Goal: Transaction & Acquisition: Book appointment/travel/reservation

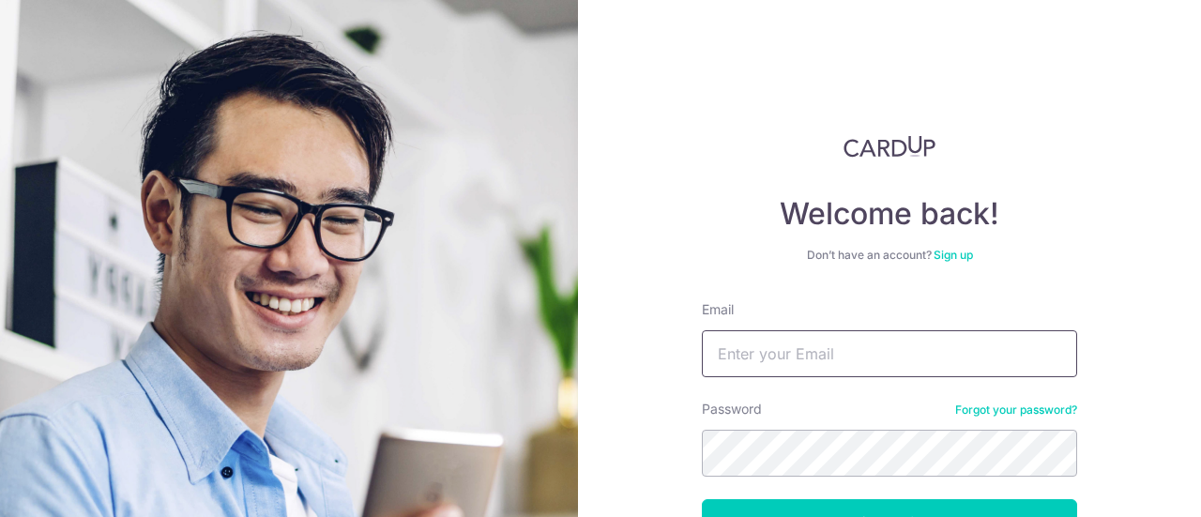
click at [813, 363] on input "Email" at bounding box center [889, 353] width 375 height 47
type input "[EMAIL_ADDRESS][DOMAIN_NAME]"
click at [702, 499] on button "Log in" at bounding box center [889, 522] width 375 height 47
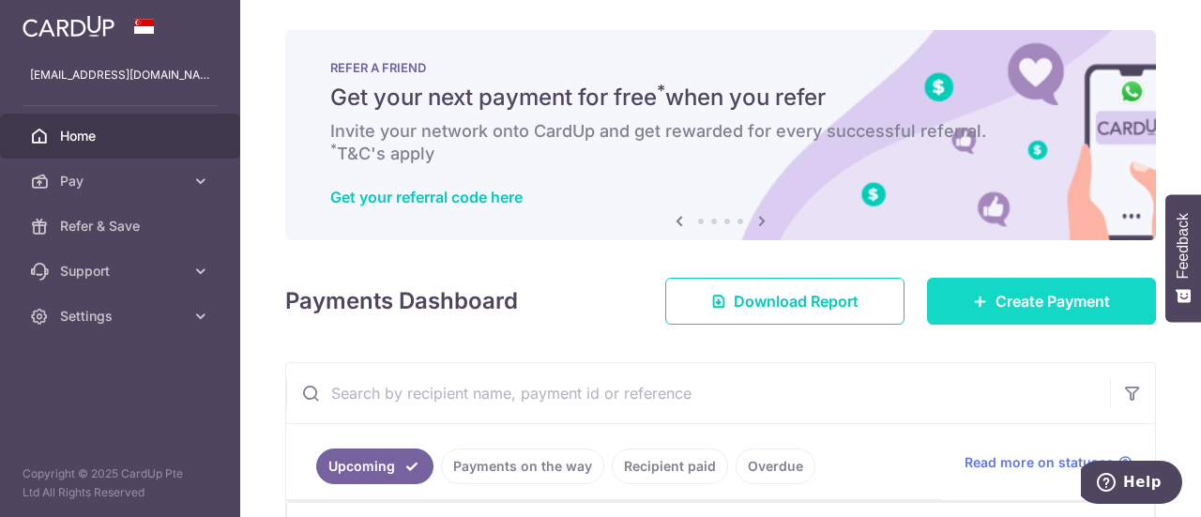
click at [978, 285] on link "Create Payment" at bounding box center [1041, 301] width 229 height 47
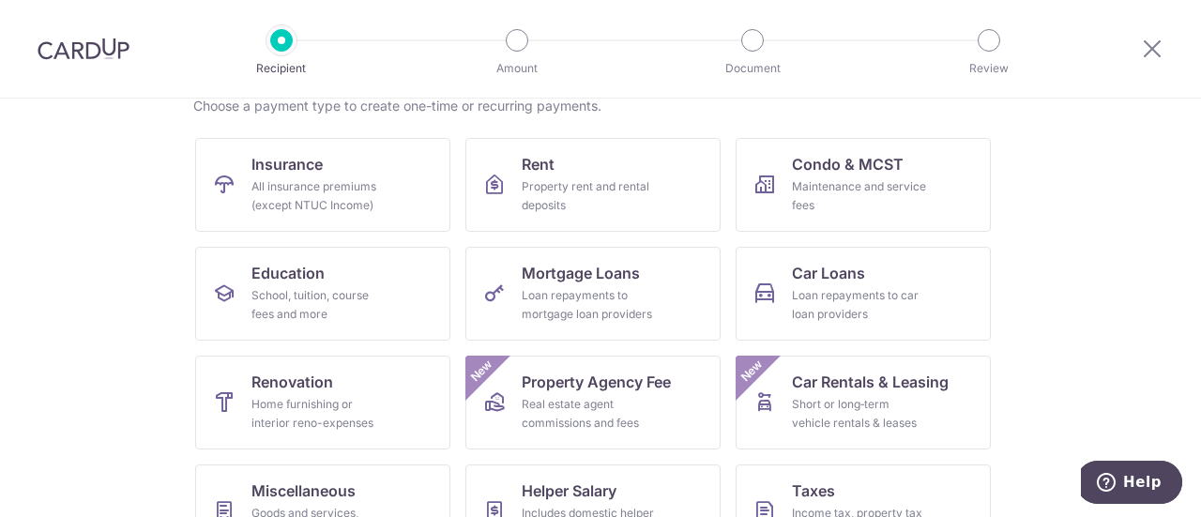
scroll to position [231, 0]
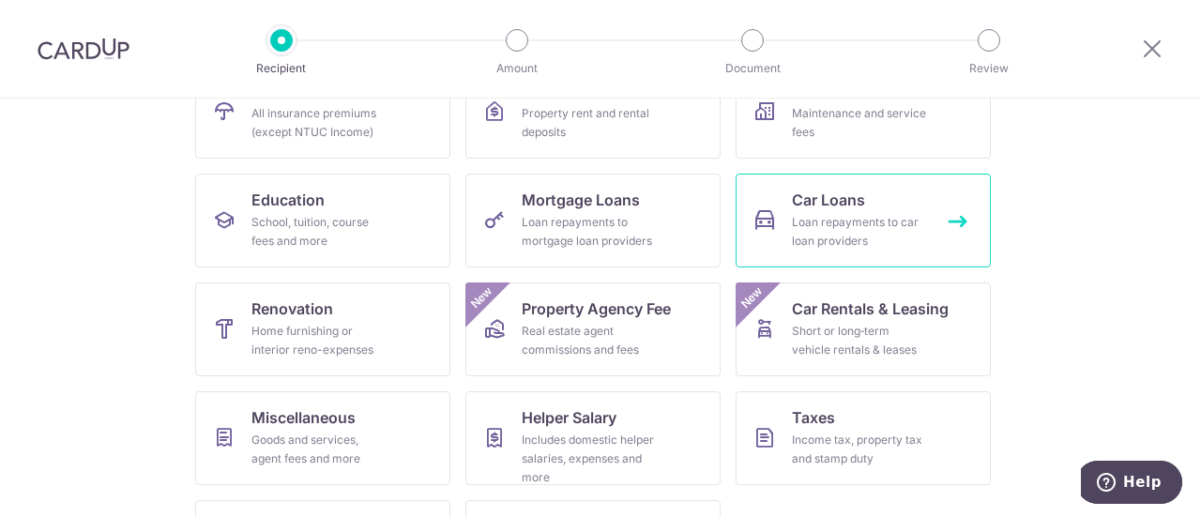
click at [881, 213] on div "Loan repayments to car loan providers" at bounding box center [859, 232] width 135 height 38
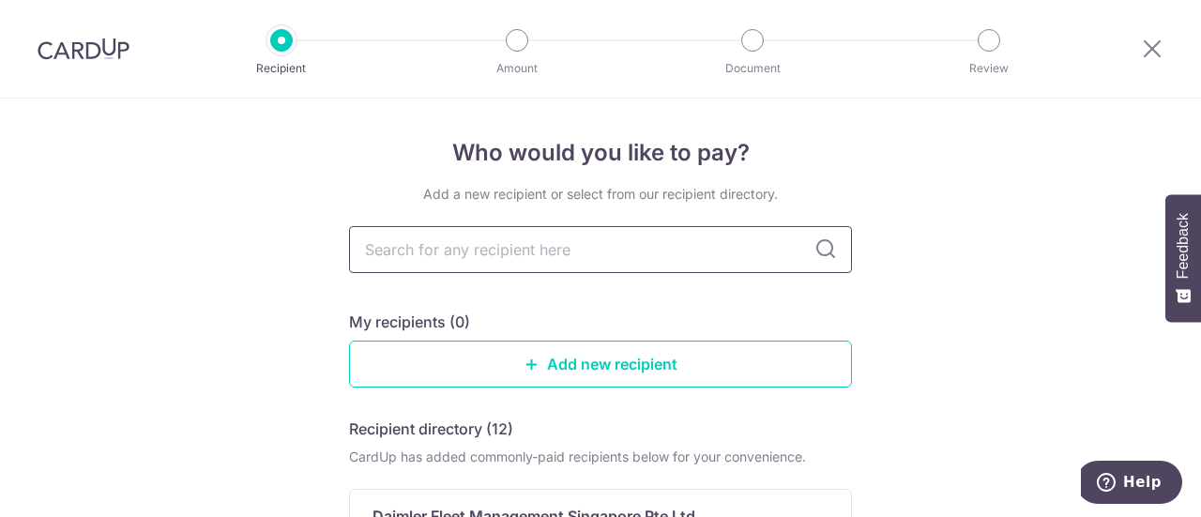
click at [622, 259] on input "text" at bounding box center [600, 249] width 503 height 47
click at [506, 259] on input "text" at bounding box center [600, 249] width 503 height 47
type input "hl b"
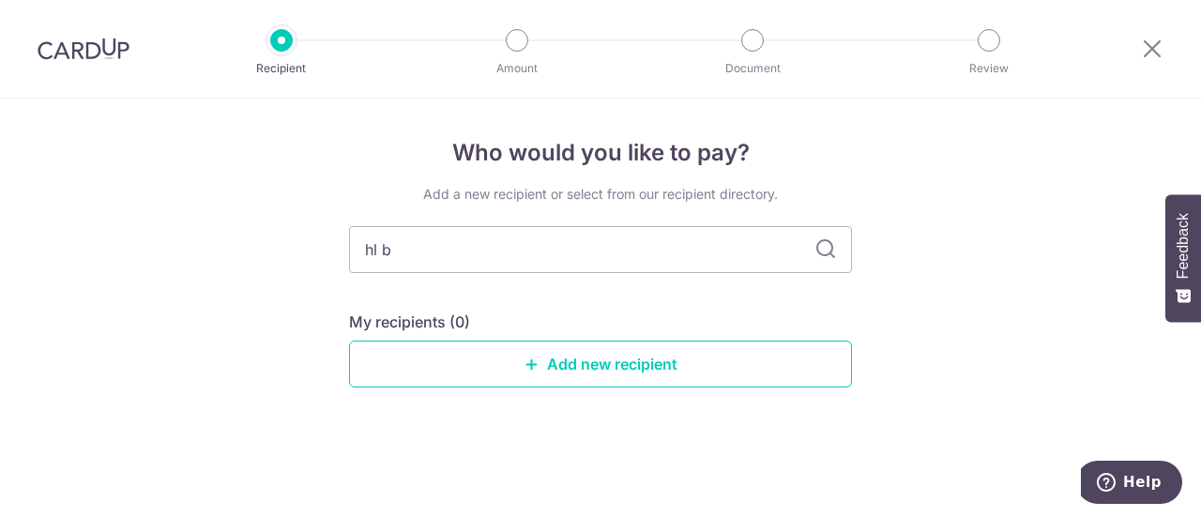
type input "hl ba"
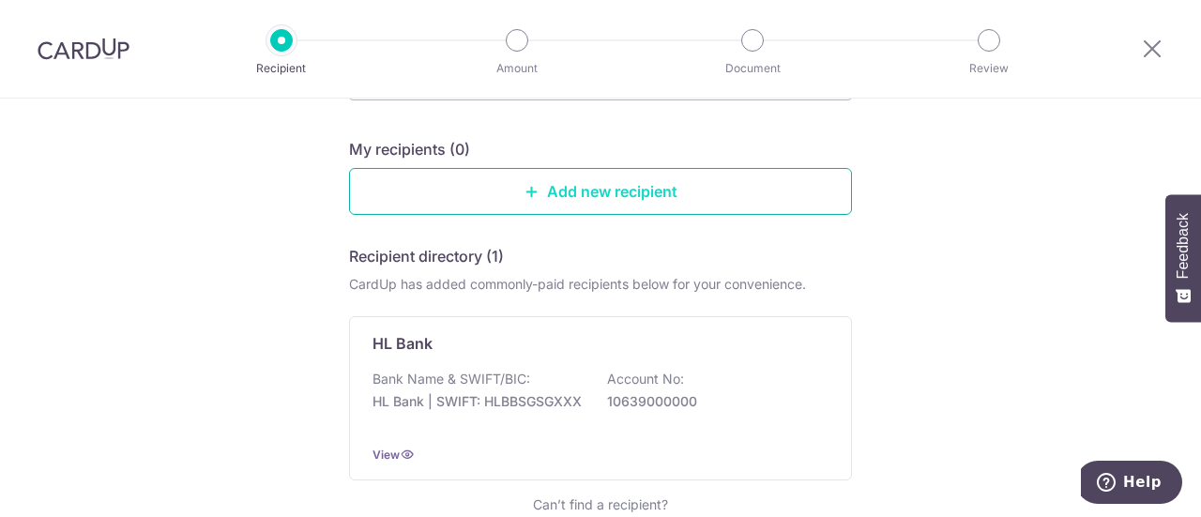
scroll to position [273, 0]
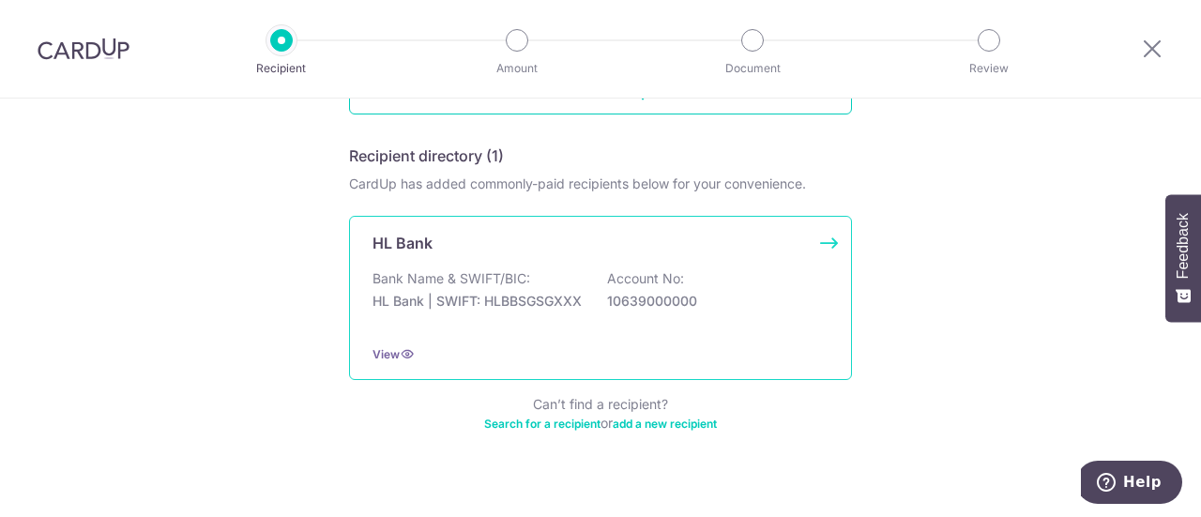
click at [525, 294] on p "HL Bank | SWIFT: HLBBSGSGXXX" at bounding box center [478, 301] width 210 height 19
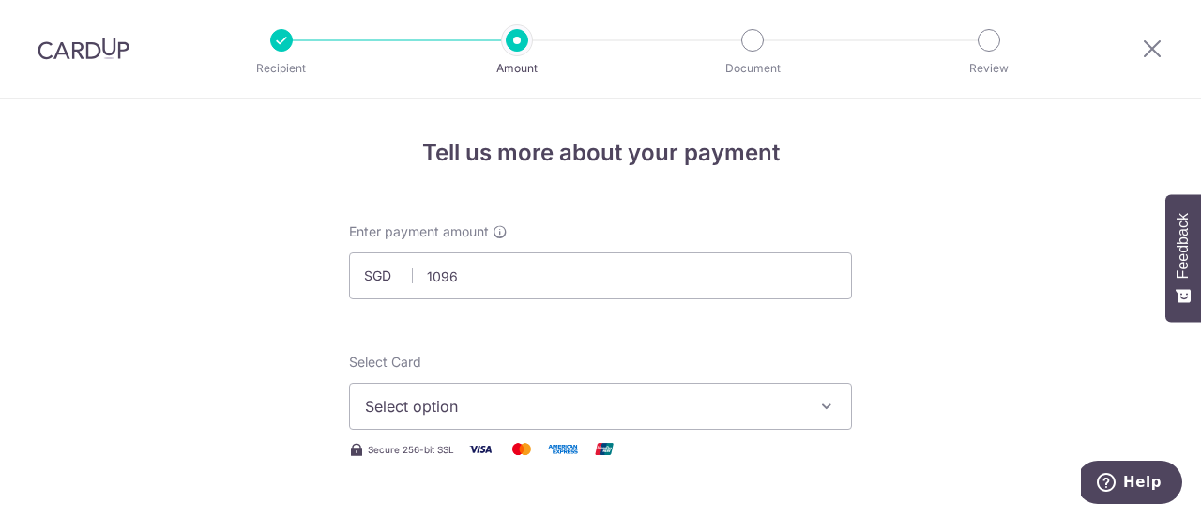
type input "1,096.00"
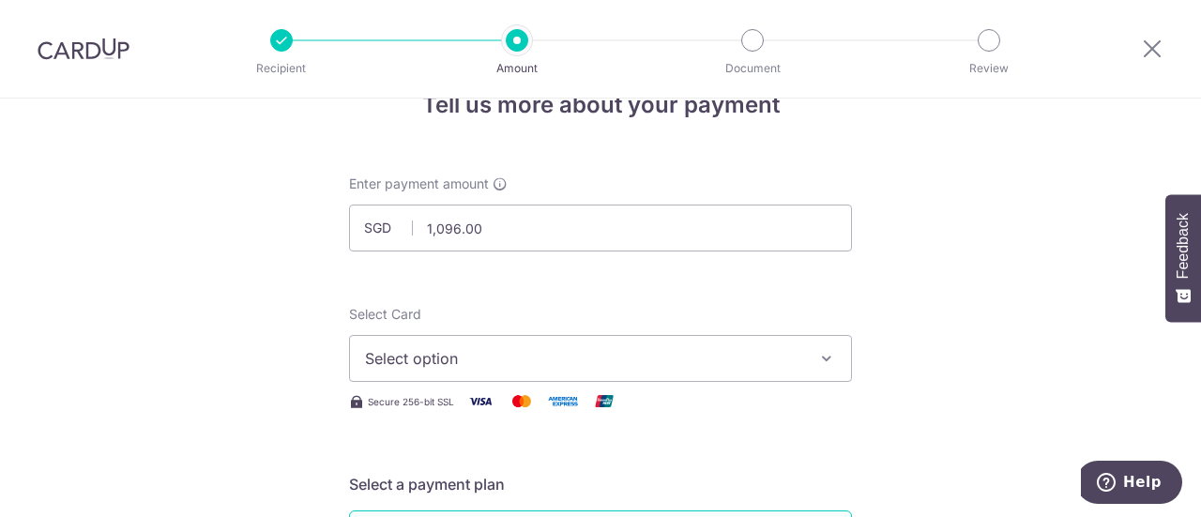
drag, startPoint x: 719, startPoint y: 376, endPoint x: 657, endPoint y: 361, distance: 63.7
click at [657, 361] on span "Select option" at bounding box center [583, 358] width 437 height 23
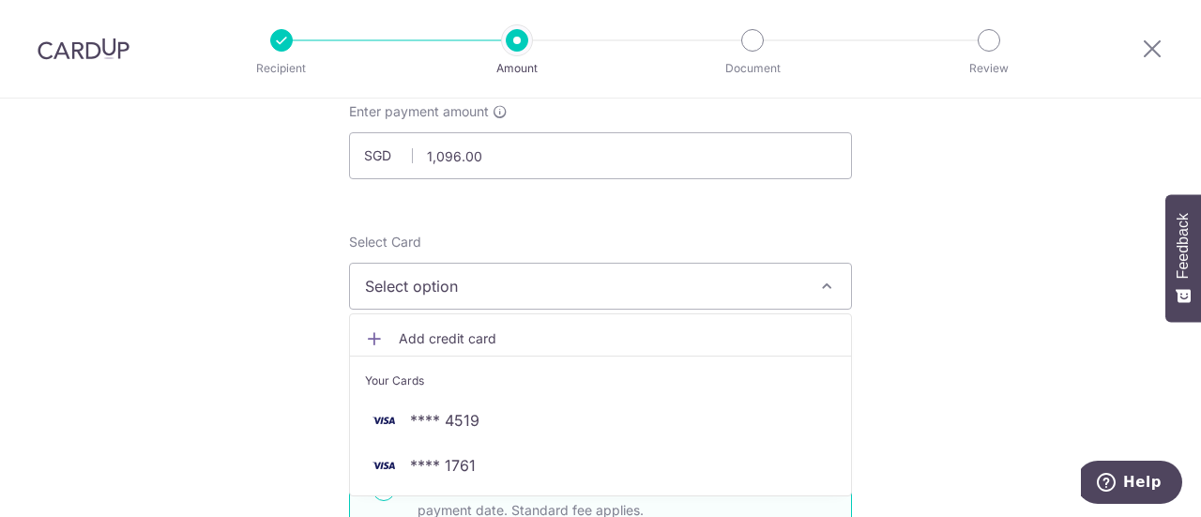
scroll to position [121, 0]
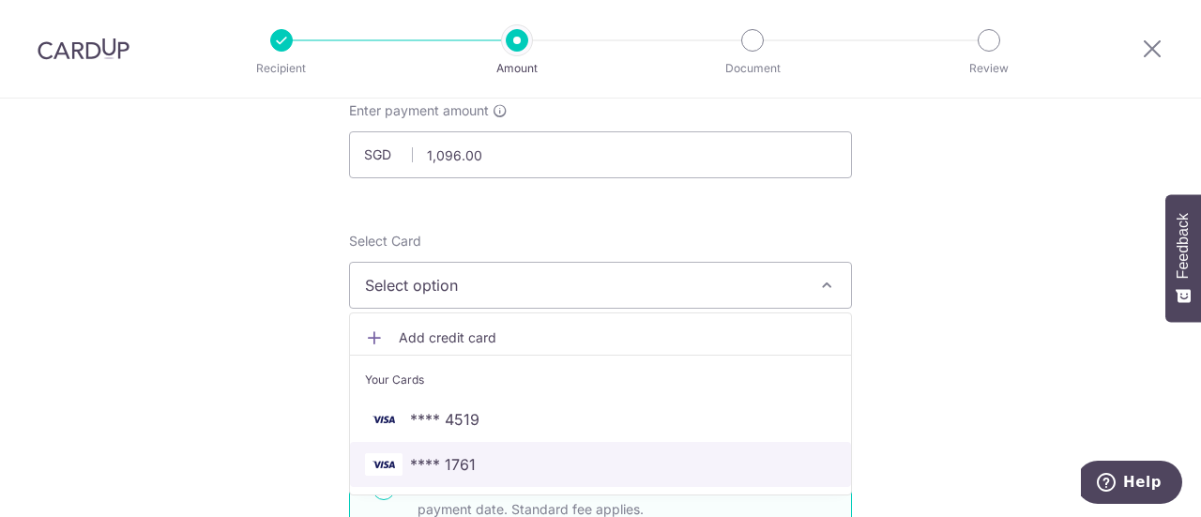
click at [464, 453] on span "**** 1761" at bounding box center [443, 464] width 66 height 23
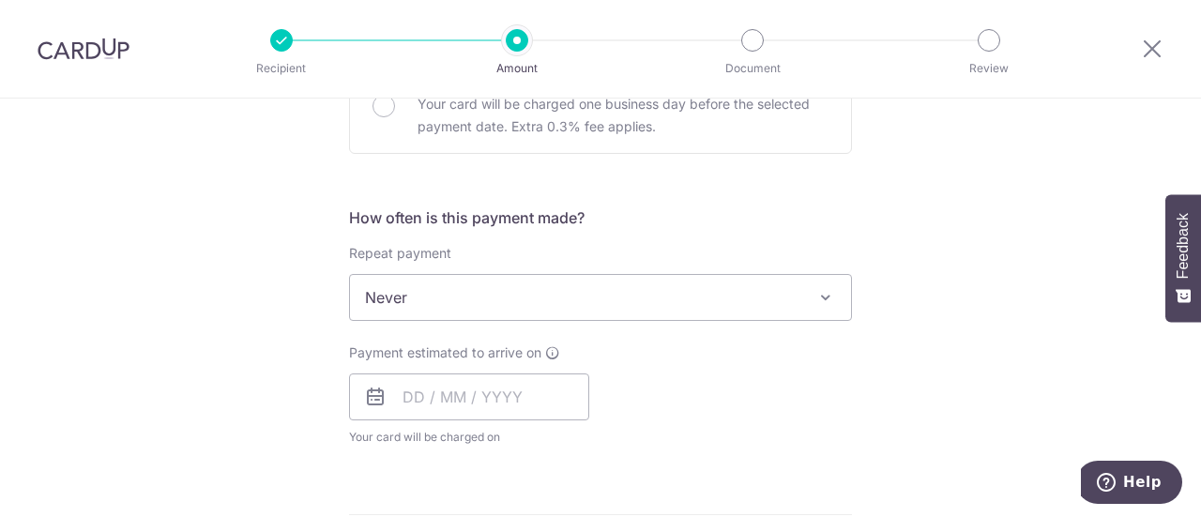
scroll to position [624, 0]
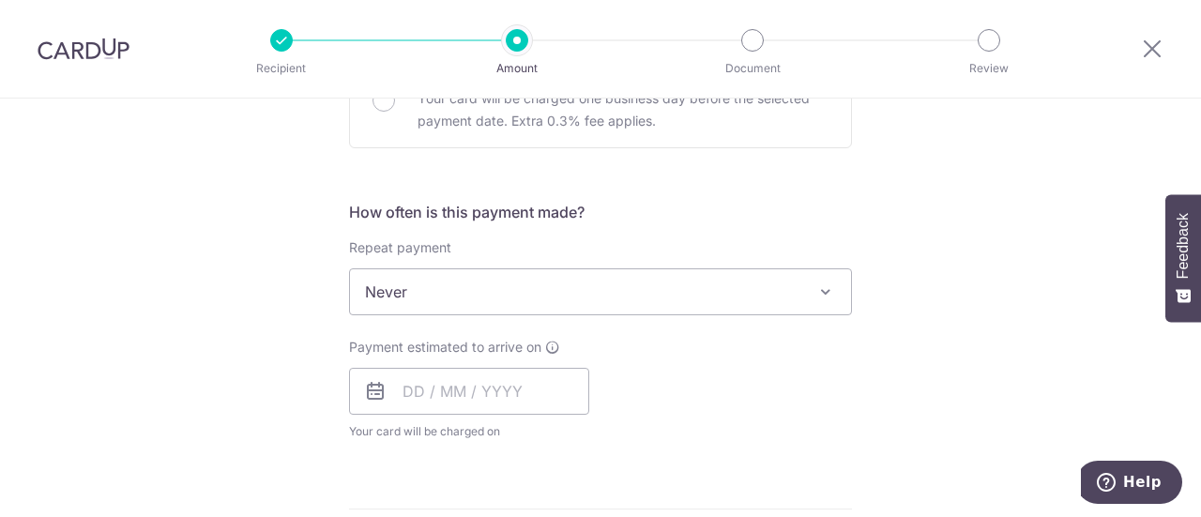
click at [711, 305] on span "Never" at bounding box center [600, 291] width 501 height 45
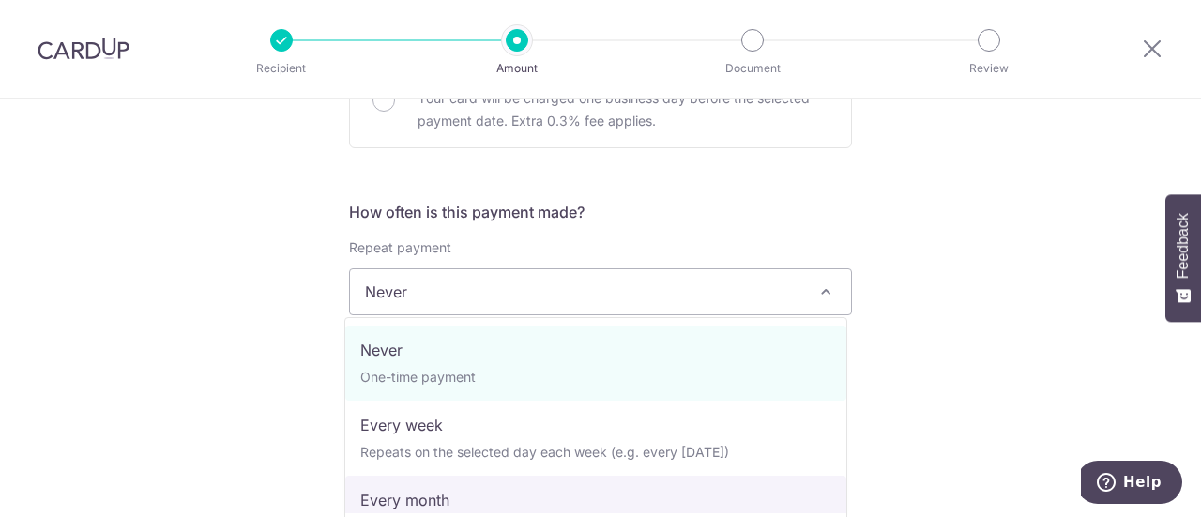
select select "3"
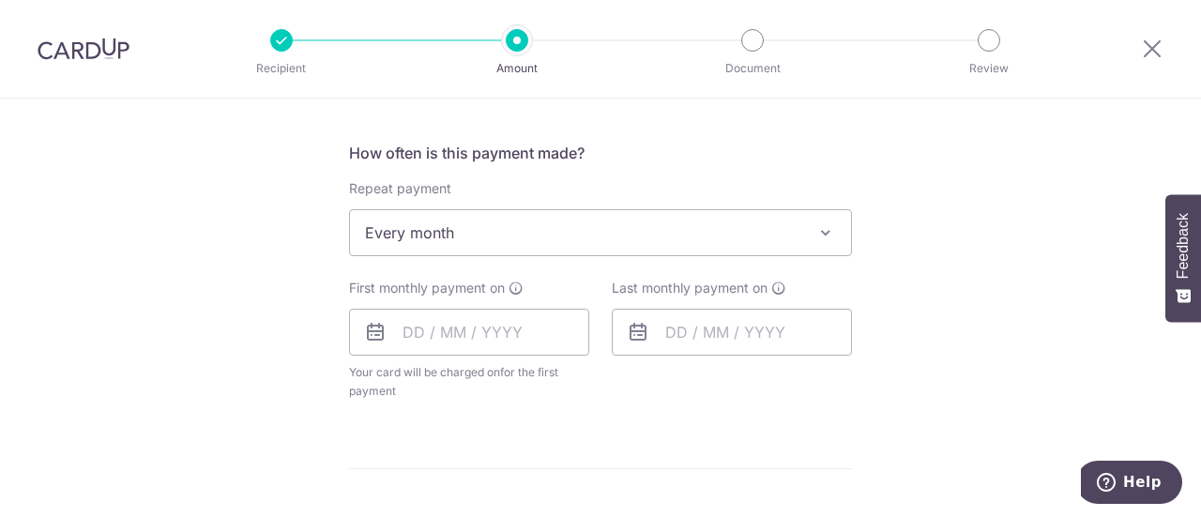
scroll to position [679, 0]
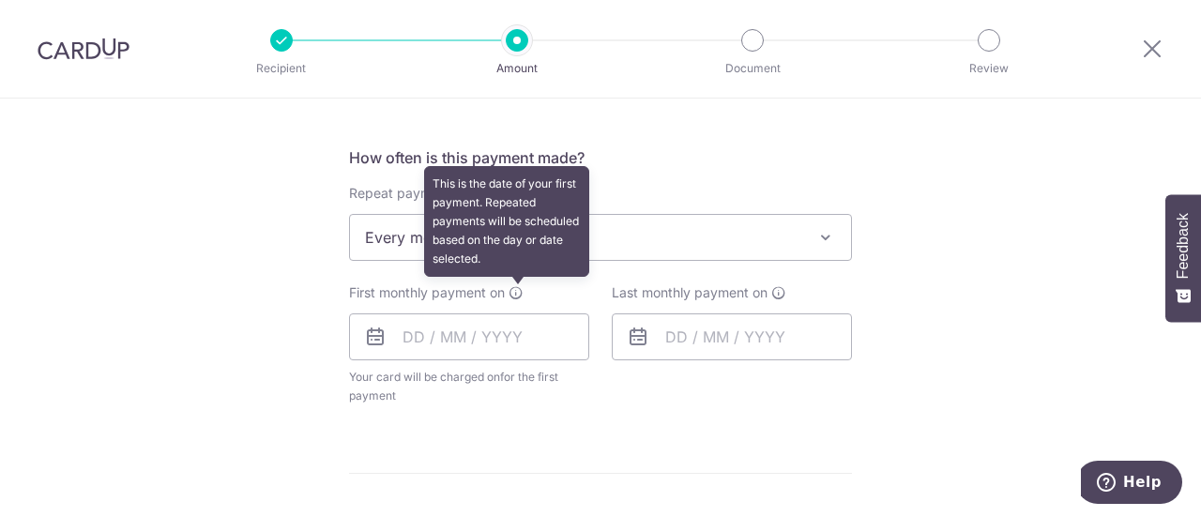
click at [513, 292] on icon at bounding box center [516, 292] width 15 height 15
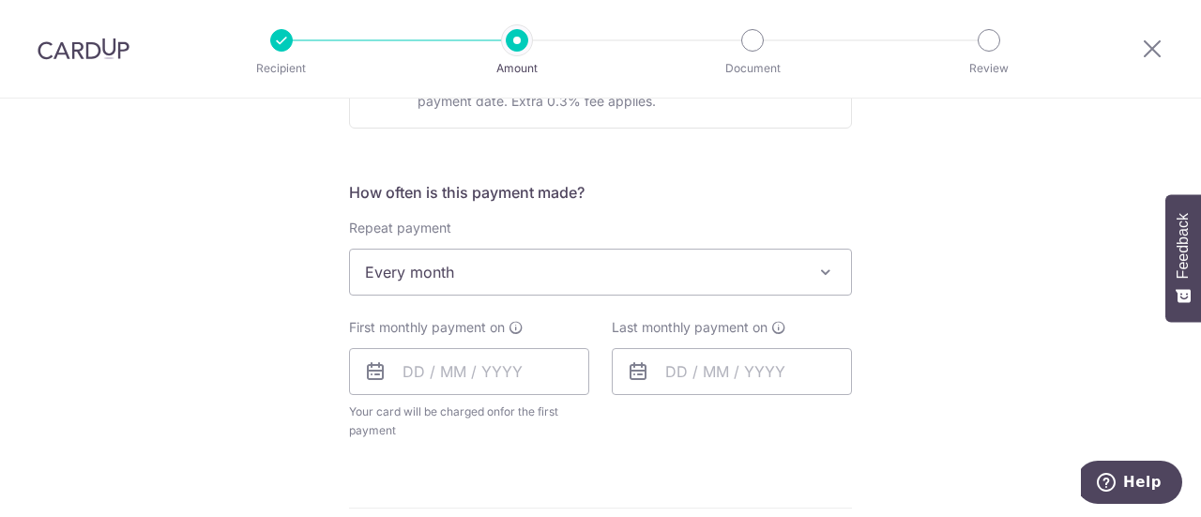
scroll to position [638, 0]
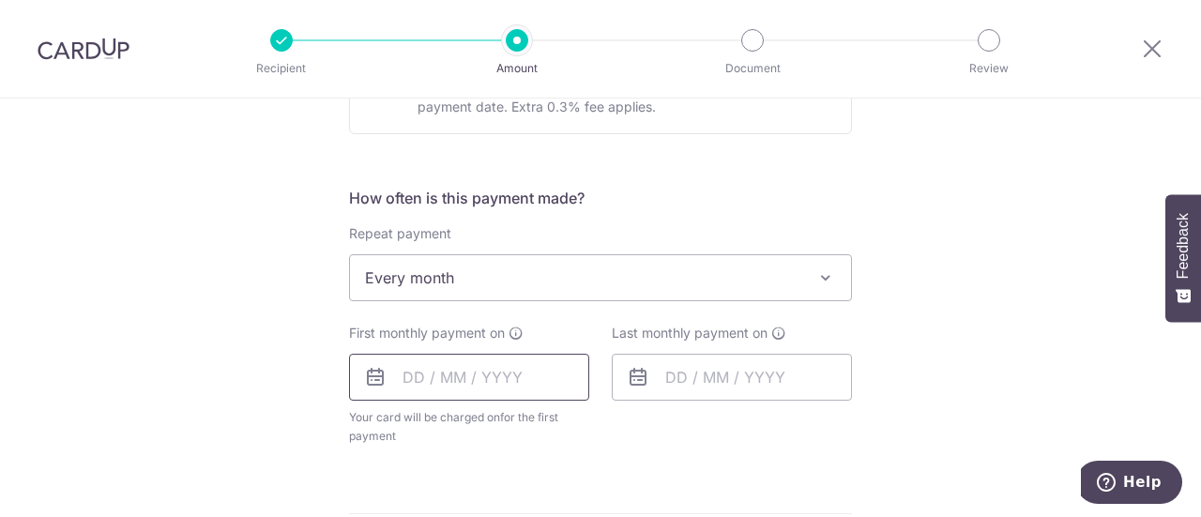
click at [440, 369] on input "text" at bounding box center [469, 377] width 240 height 47
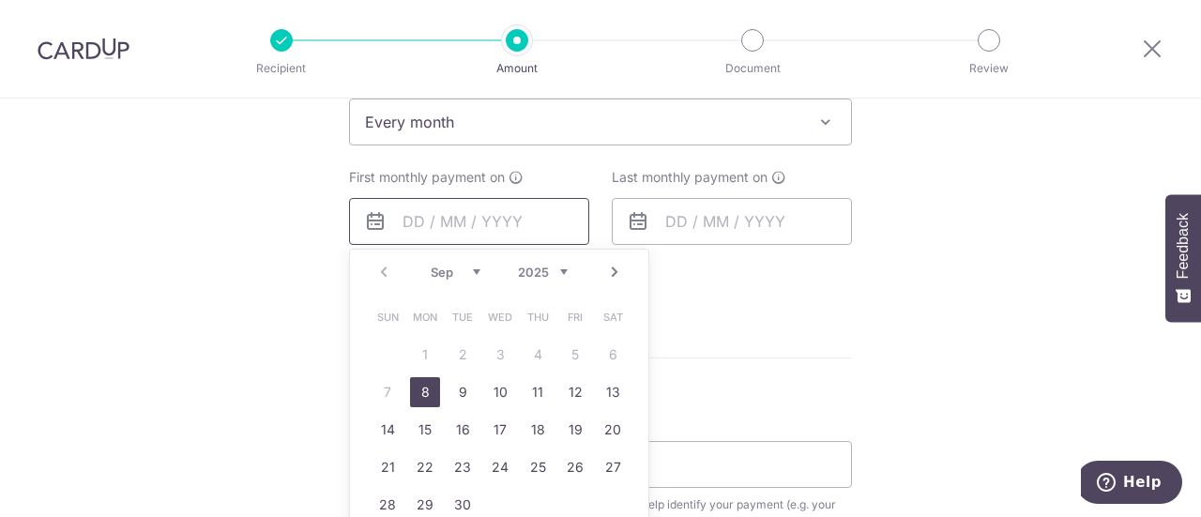
scroll to position [795, 0]
drag, startPoint x: 533, startPoint y: 423, endPoint x: 653, endPoint y: 344, distance: 143.7
click at [533, 423] on link "18" at bounding box center [538, 429] width 30 height 30
type input "18/09/2025"
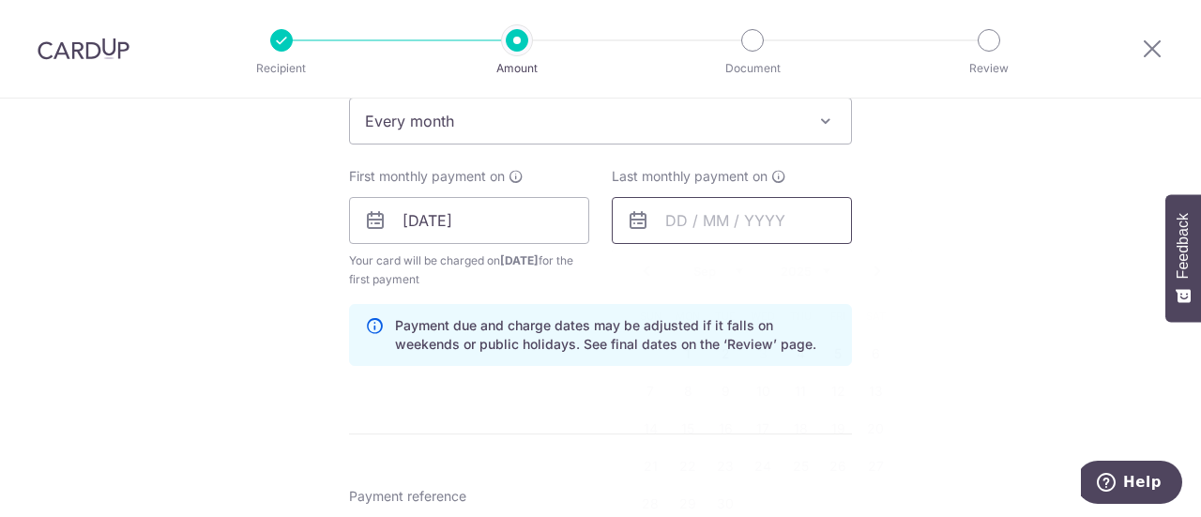
click at [722, 222] on input "text" at bounding box center [732, 220] width 240 height 47
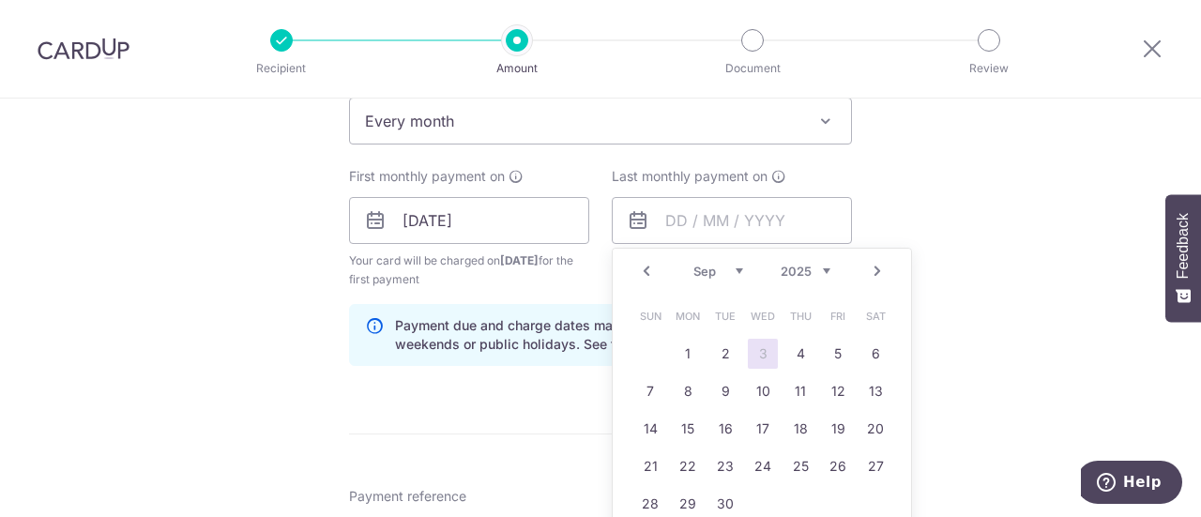
click at [824, 256] on div "Prev Next Jan Feb Mar Apr May Jun Jul Aug Sep Oct Nov Dec 2024 2025 2026 2027 2…" at bounding box center [762, 271] width 298 height 45
click at [824, 264] on select "2024 2025 2026 2027 2028 2029 2030 2031 2032 2033 2034 2035" at bounding box center [806, 271] width 50 height 15
click at [872, 436] on link "18" at bounding box center [876, 429] width 30 height 30
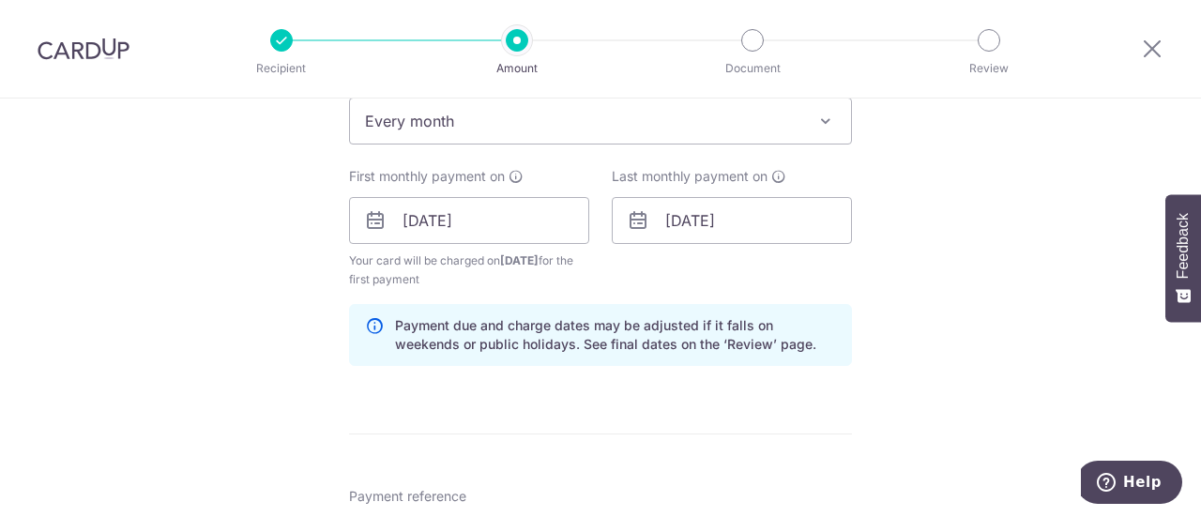
click at [882, 221] on div "Tell us more about your payment Enter payment amount SGD 1,096.00 1096.00 Selec…" at bounding box center [600, 200] width 1201 height 1793
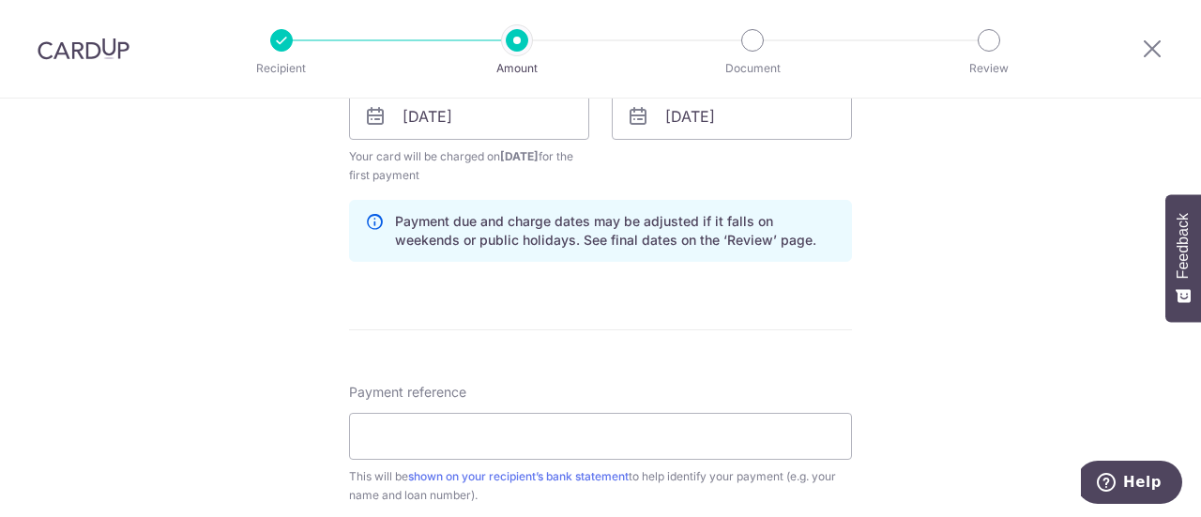
scroll to position [851, 0]
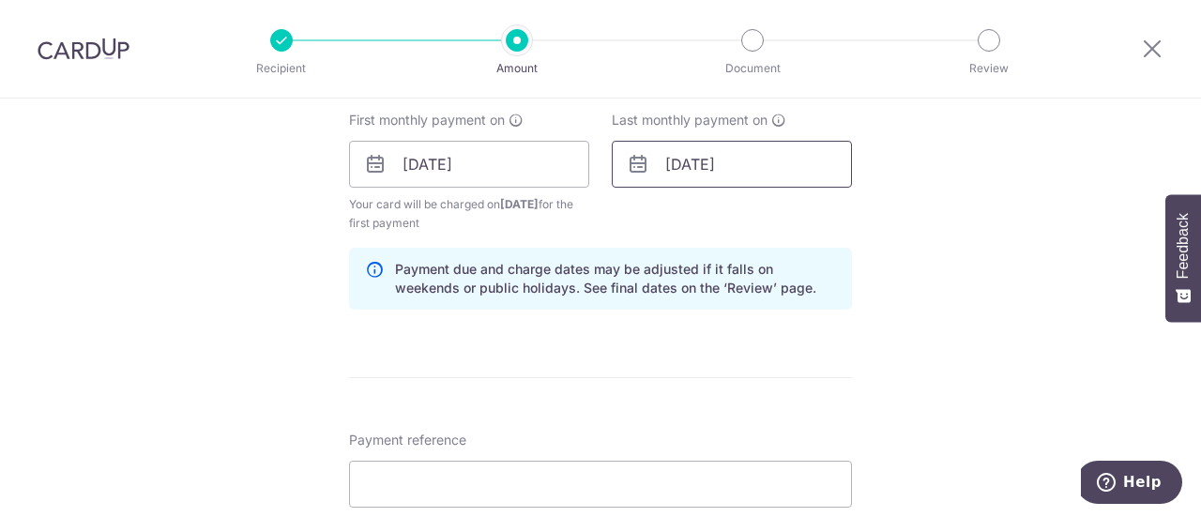
click at [753, 175] on input "18/09/2027" at bounding box center [732, 164] width 240 height 47
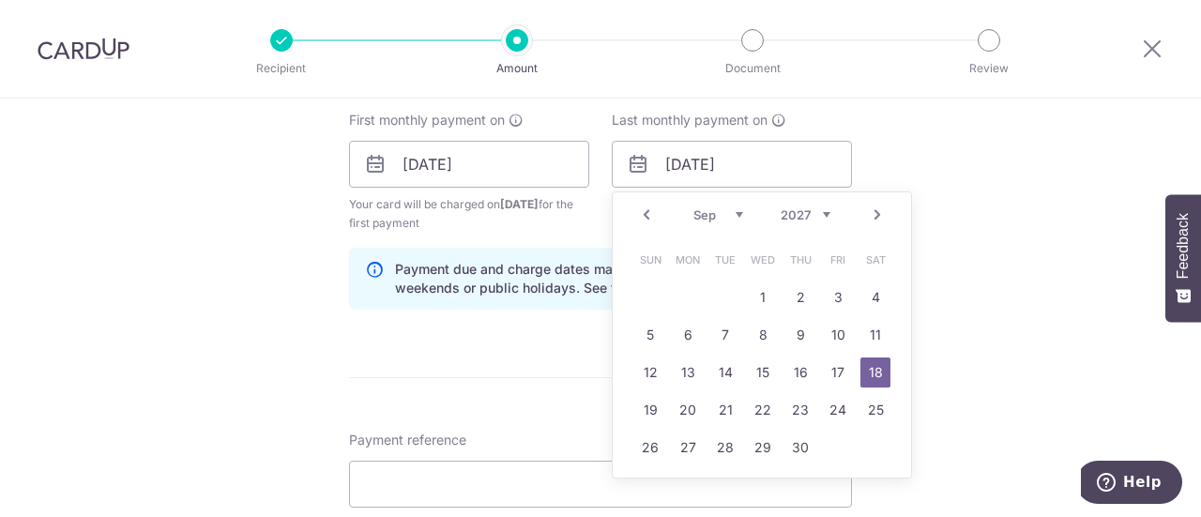
click at [709, 213] on select "Jan Feb Mar Apr May Jun [DATE] Aug Sep Oct Nov Dec" at bounding box center [719, 214] width 50 height 15
click at [765, 375] on link "18" at bounding box center [763, 373] width 30 height 30
type input "18/08/2027"
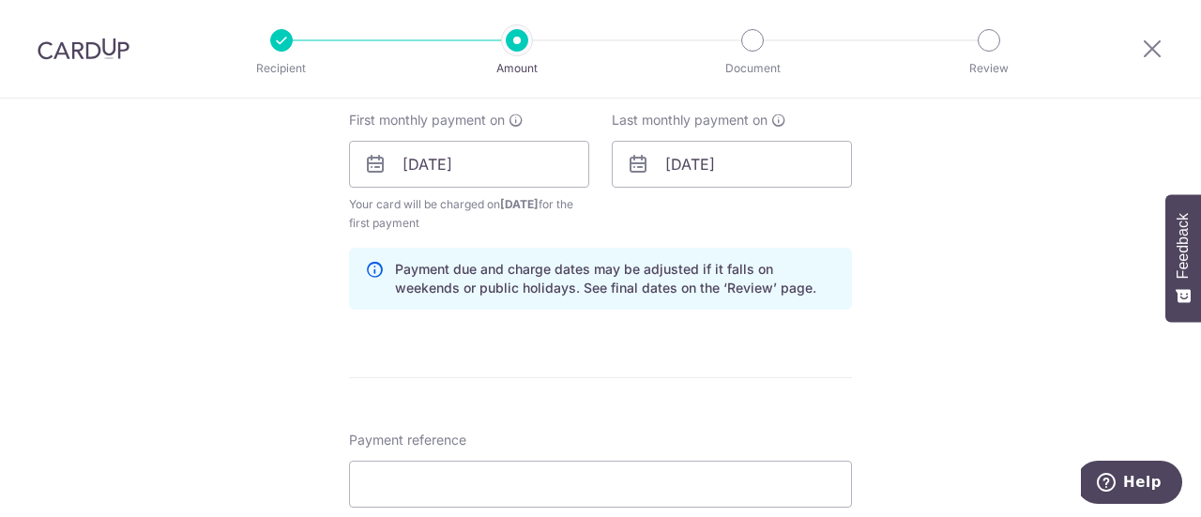
click at [1002, 267] on div "Tell us more about your payment Enter payment amount SGD 1,096.00 1096.00 Selec…" at bounding box center [600, 143] width 1201 height 1793
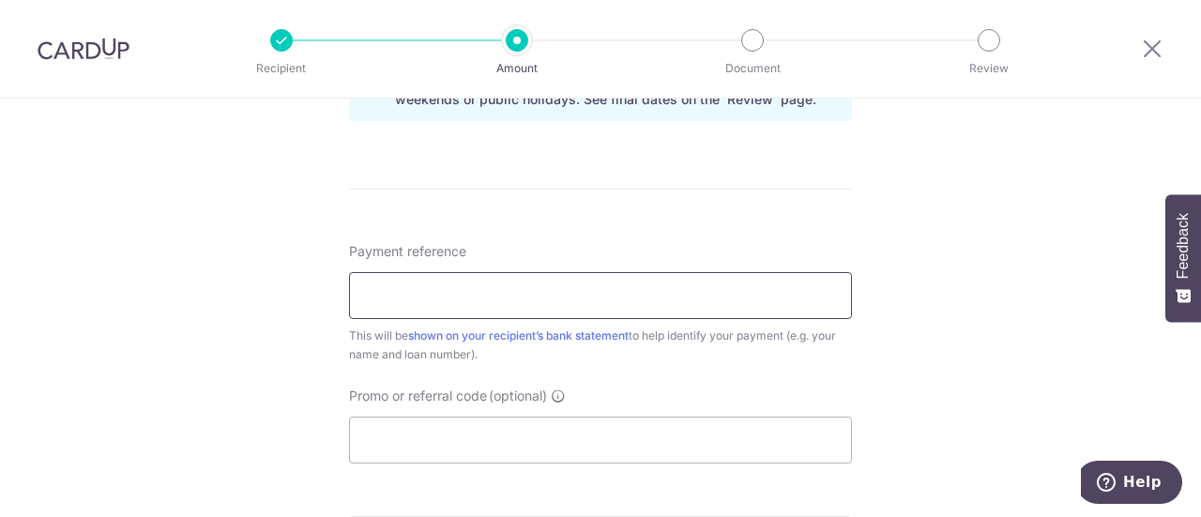
scroll to position [1041, 0]
click at [603, 328] on link "shown on your recipient’s bank statement" at bounding box center [518, 335] width 221 height 14
click at [452, 279] on input "Payment reference" at bounding box center [600, 294] width 503 height 47
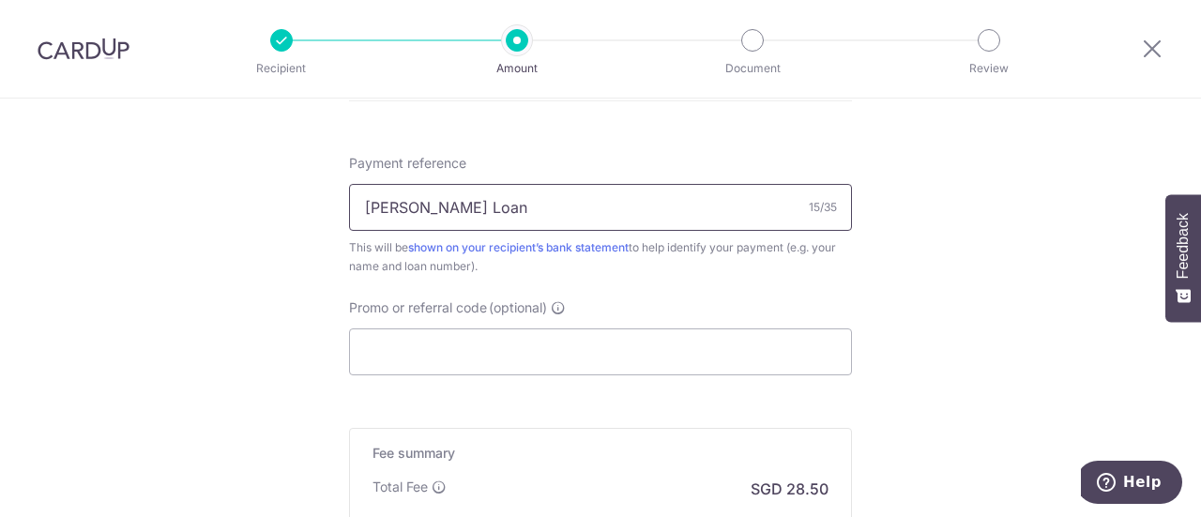
scroll to position [1126, 0]
paste input "505600000387733702"
type input "Shawn Car Loan 505600000387733702"
click at [687, 340] on input "Promo or referral code (optional)" at bounding box center [600, 353] width 503 height 47
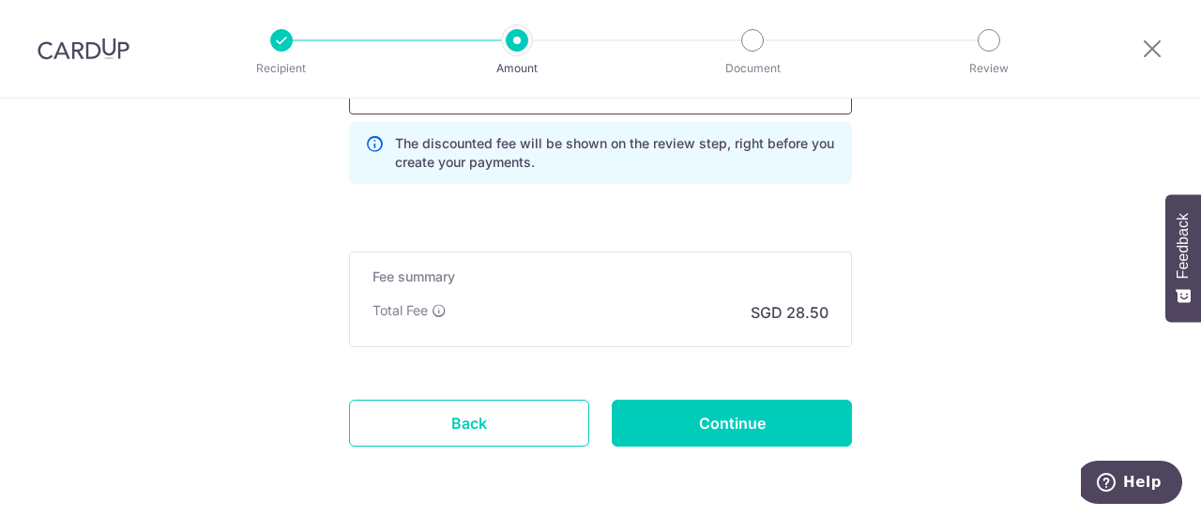
scroll to position [1394, 0]
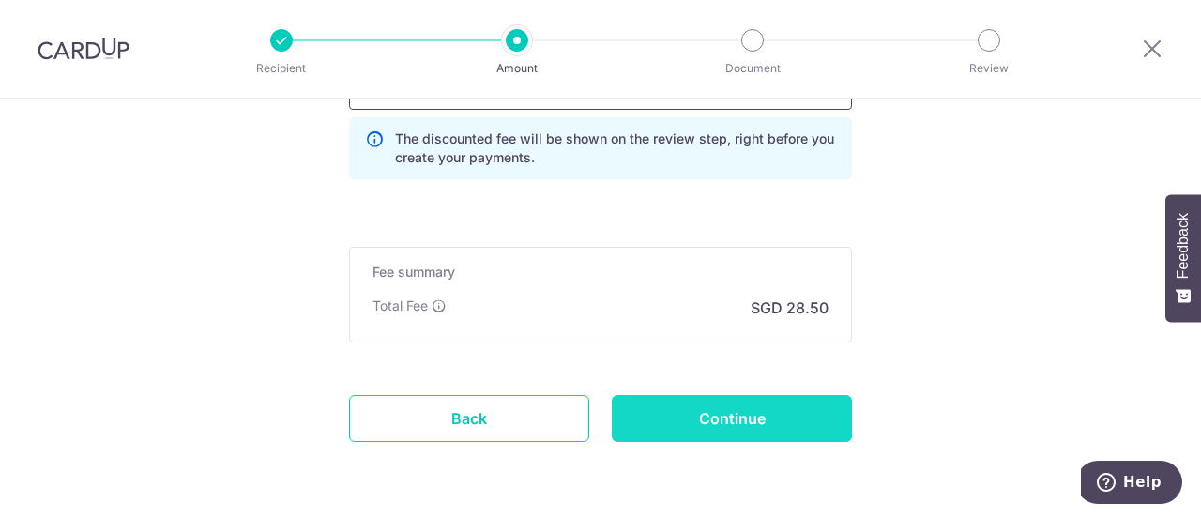
type input "3HOME25R"
click at [768, 406] on input "Continue" at bounding box center [732, 418] width 240 height 47
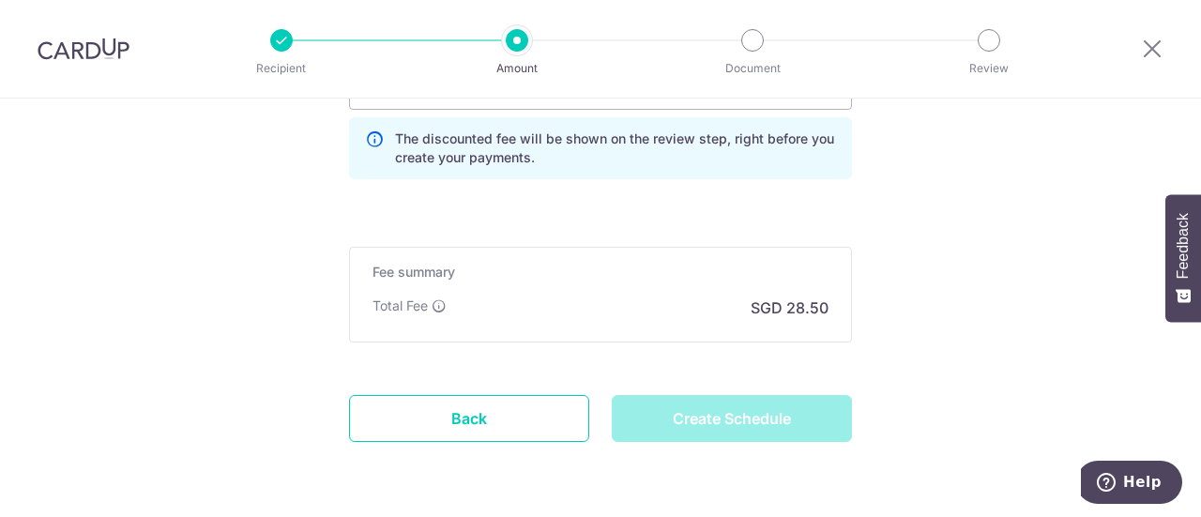
type input "Create Schedule"
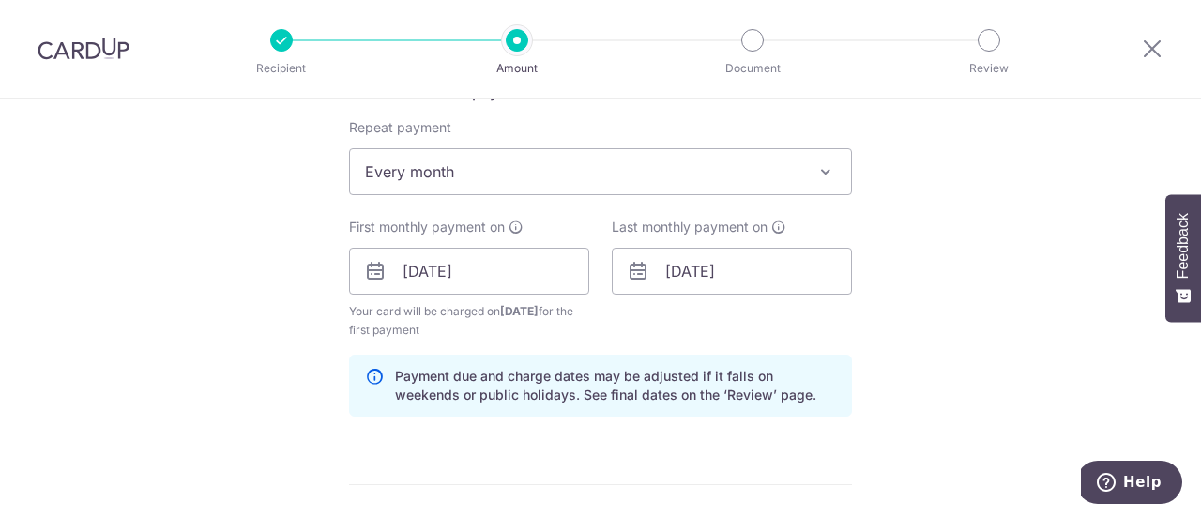
scroll to position [743, 0]
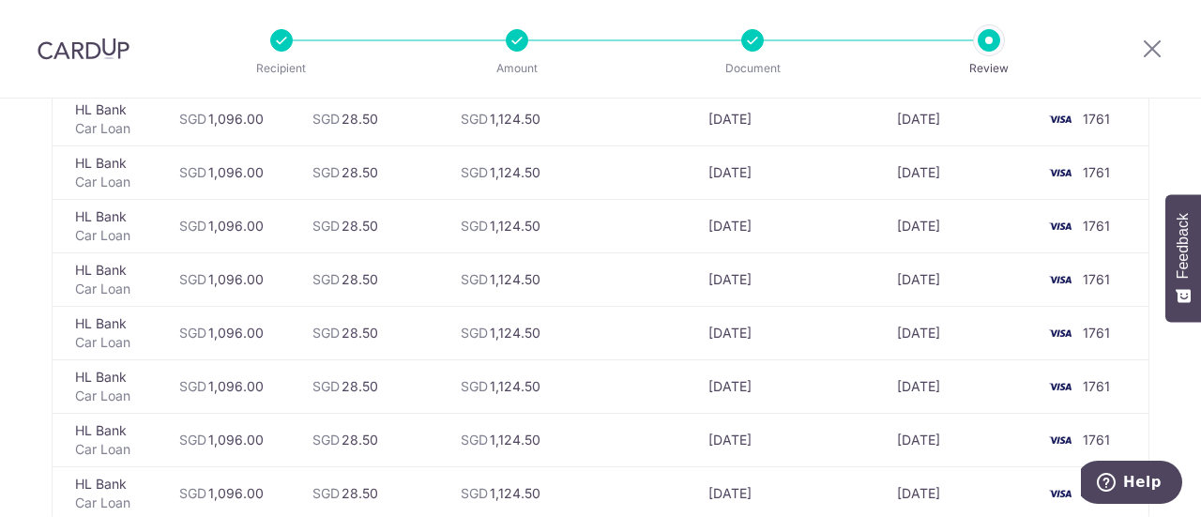
scroll to position [1357, 0]
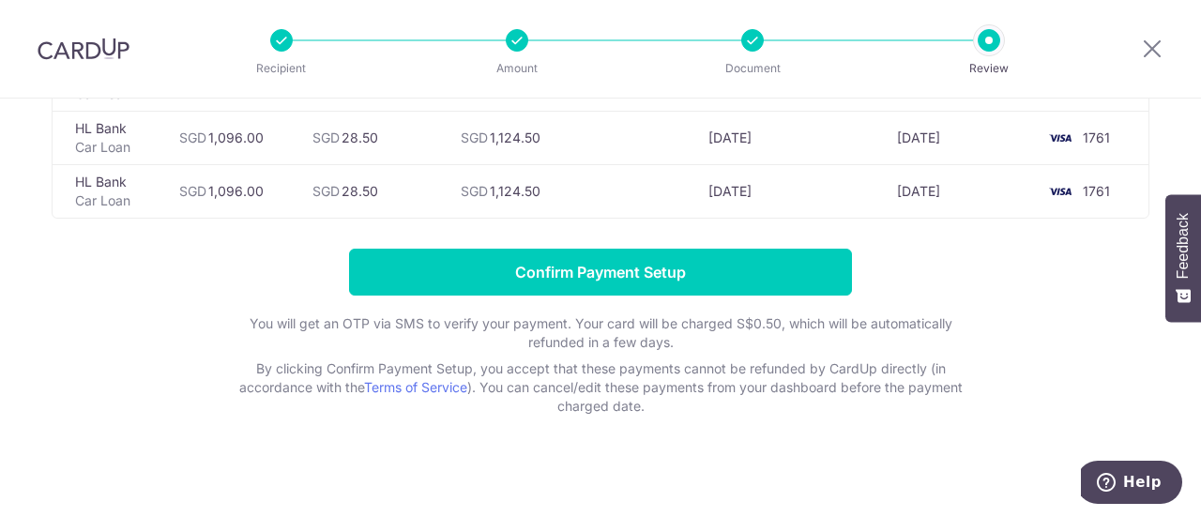
click at [1139, 52] on div at bounding box center [1153, 49] width 98 height 98
click at [1155, 50] on icon at bounding box center [1152, 48] width 23 height 23
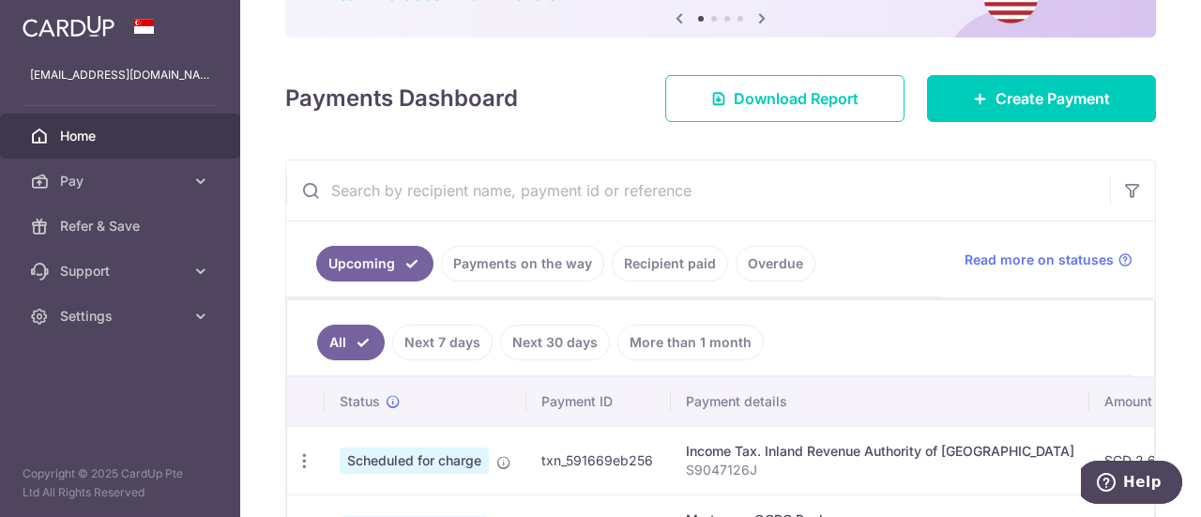
scroll to position [188, 0]
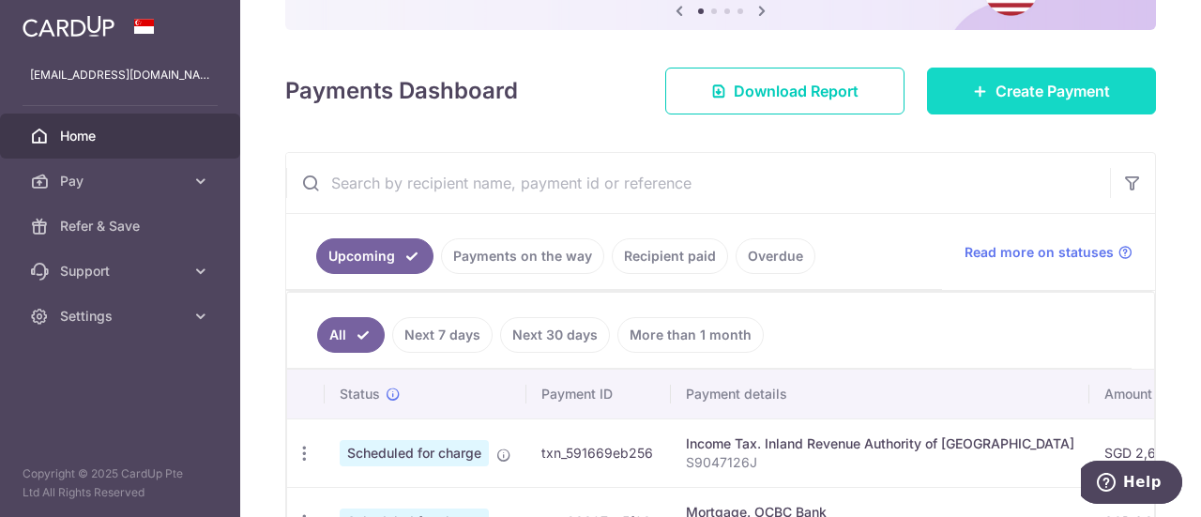
click at [996, 93] on span "Create Payment" at bounding box center [1053, 91] width 114 height 23
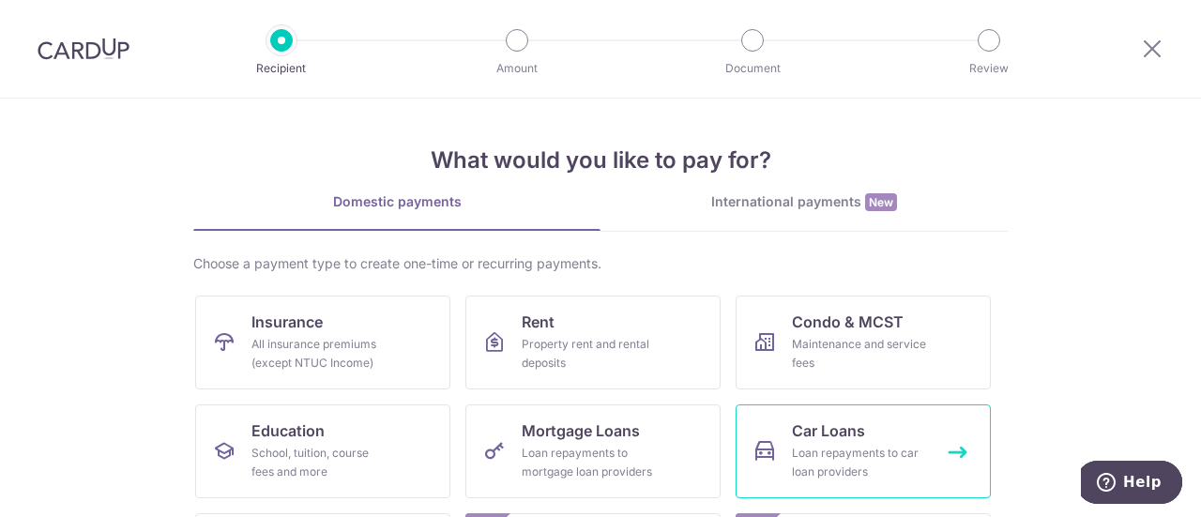
click at [773, 435] on link "Car Loans Loan repayments to car loan providers" at bounding box center [863, 451] width 255 height 94
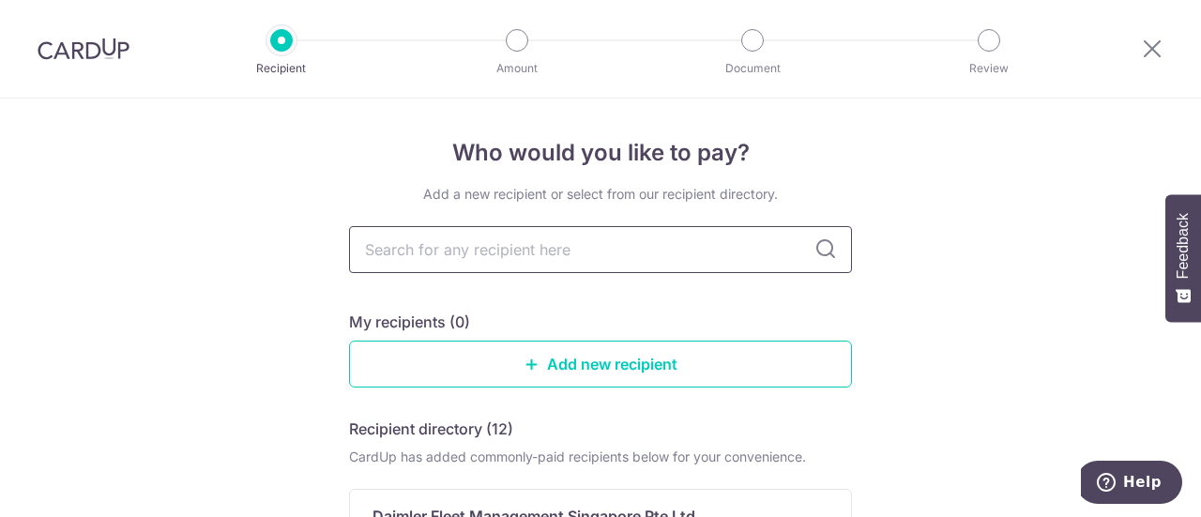
click at [562, 241] on input "text" at bounding box center [600, 249] width 503 height 47
type input "HL BANK"
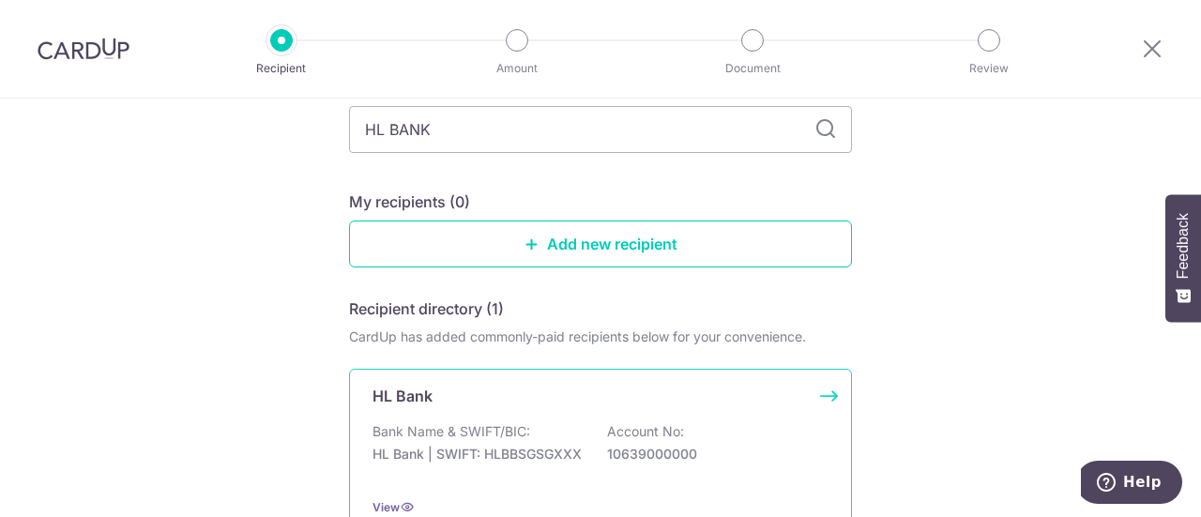
click at [442, 404] on div "HL Bank" at bounding box center [590, 396] width 434 height 23
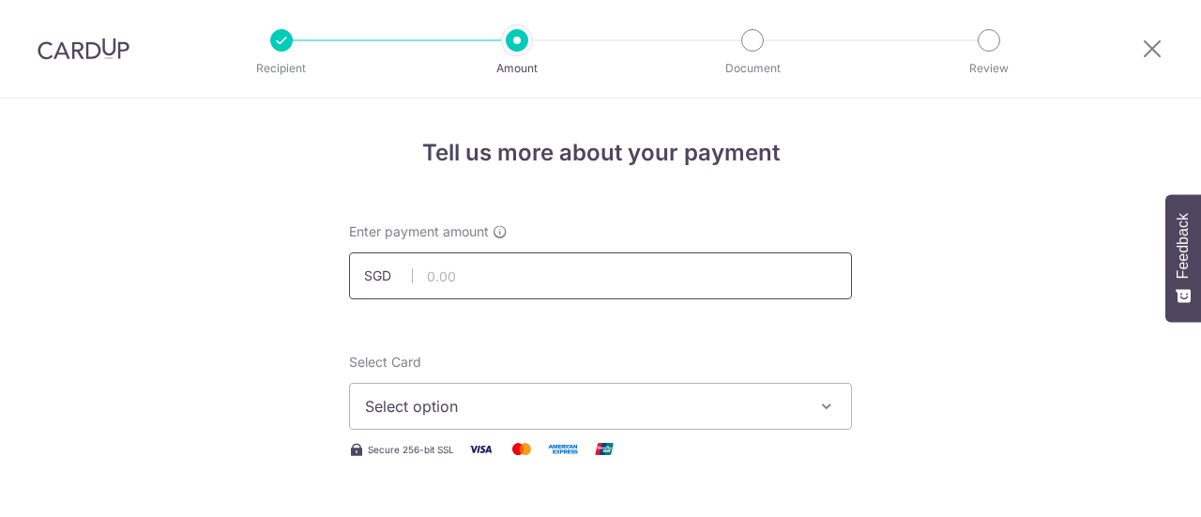
drag, startPoint x: 0, startPoint y: 0, endPoint x: 423, endPoint y: 270, distance: 502.2
click at [423, 270] on input "text" at bounding box center [600, 275] width 503 height 47
type input "1,096.00"
click at [475, 402] on span "Select option" at bounding box center [583, 406] width 437 height 23
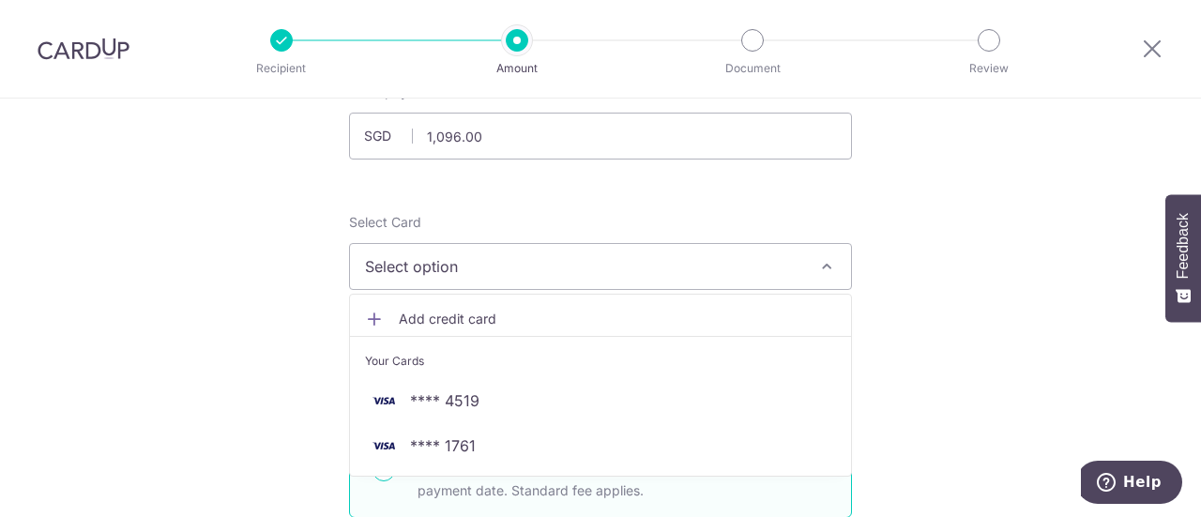
scroll to position [141, 0]
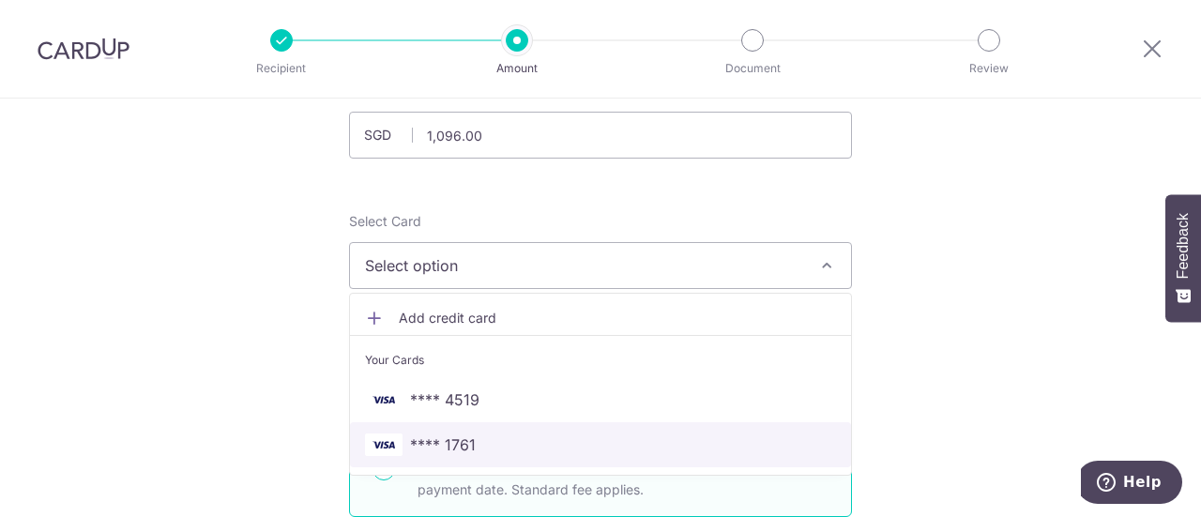
click at [473, 427] on link "**** 1761" at bounding box center [600, 444] width 501 height 45
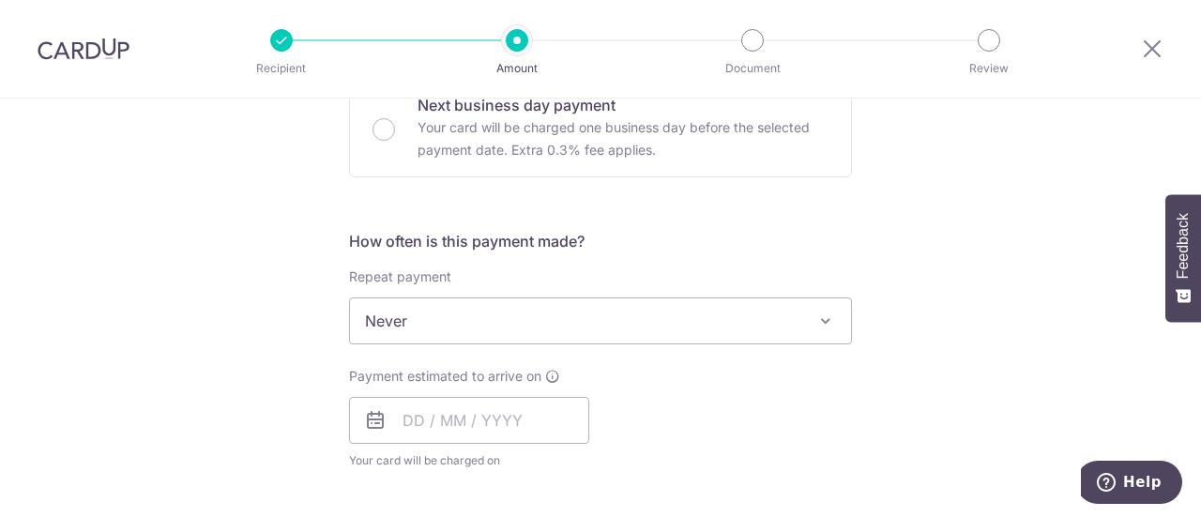
scroll to position [605, 0]
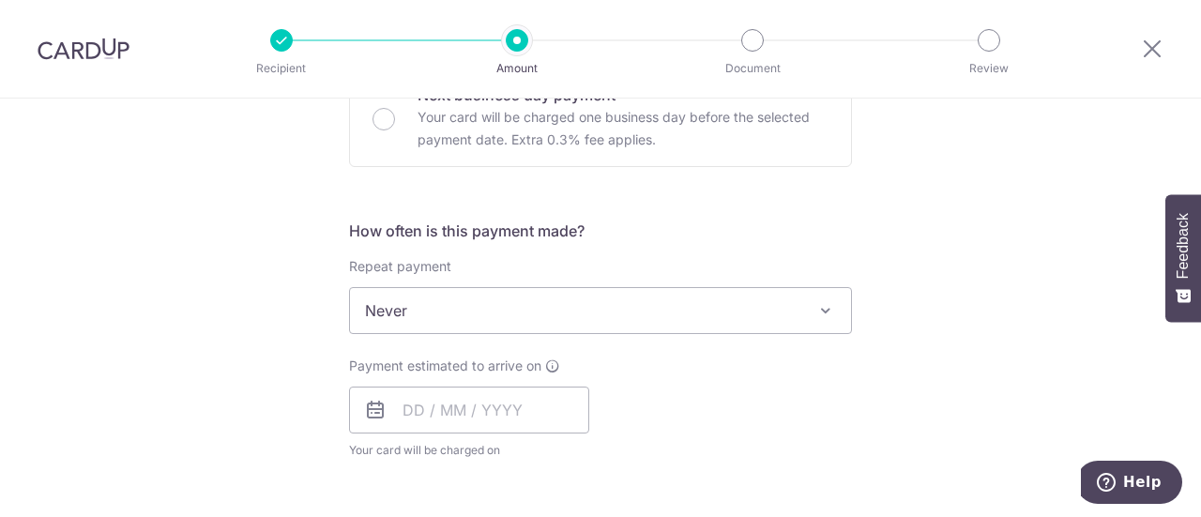
click at [521, 317] on span "Never" at bounding box center [600, 310] width 501 height 45
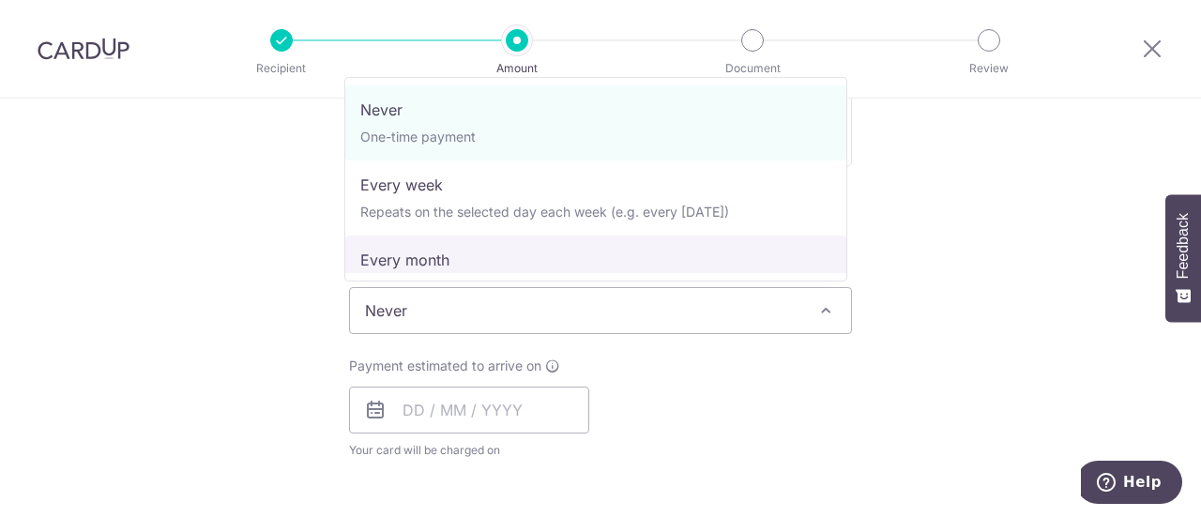
select select "3"
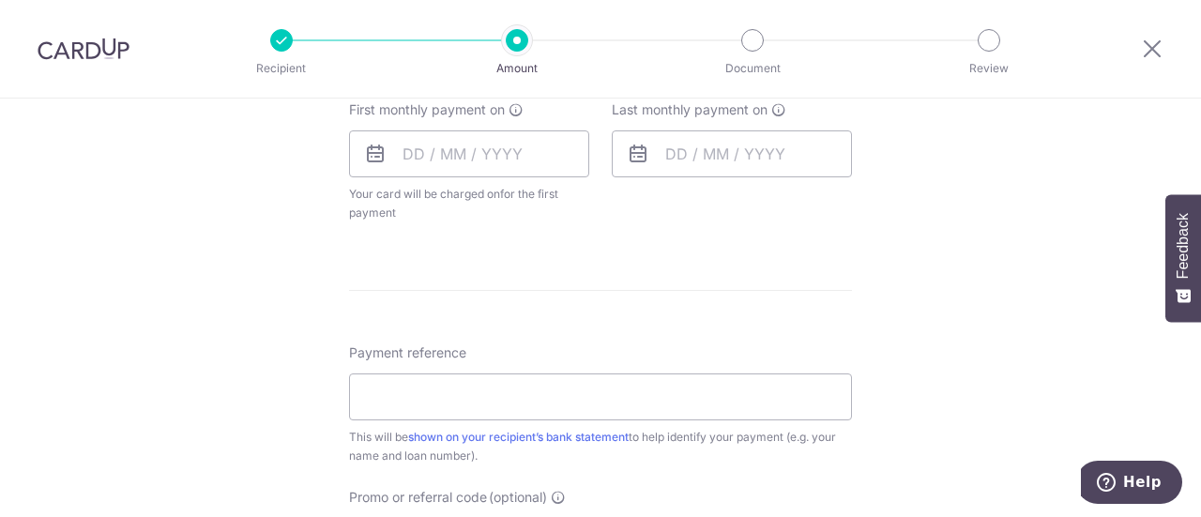
scroll to position [862, 0]
click at [406, 161] on input "text" at bounding box center [469, 153] width 240 height 47
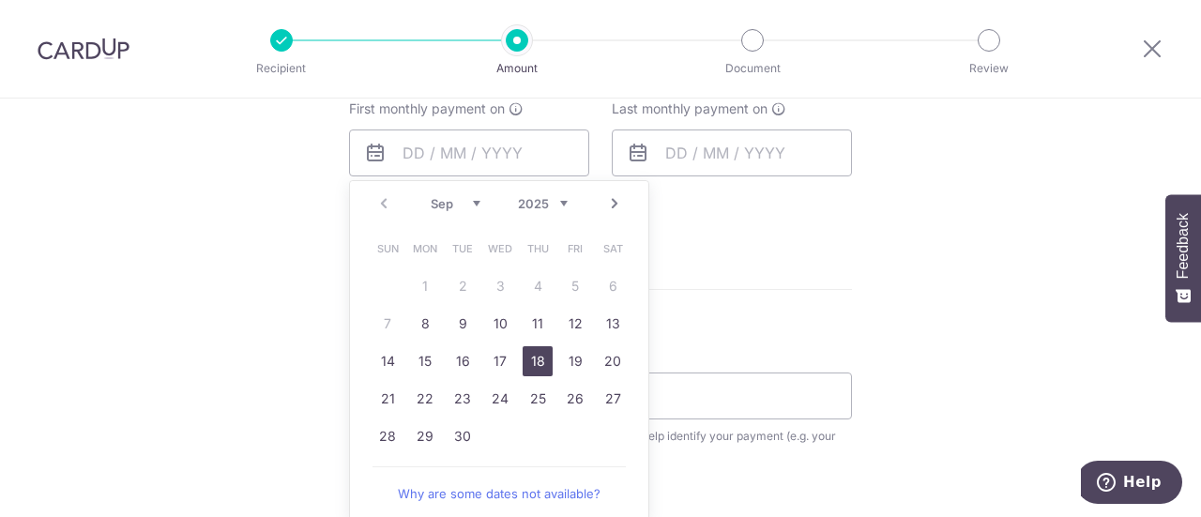
click at [539, 364] on link "18" at bounding box center [538, 361] width 30 height 30
type input "[DATE]"
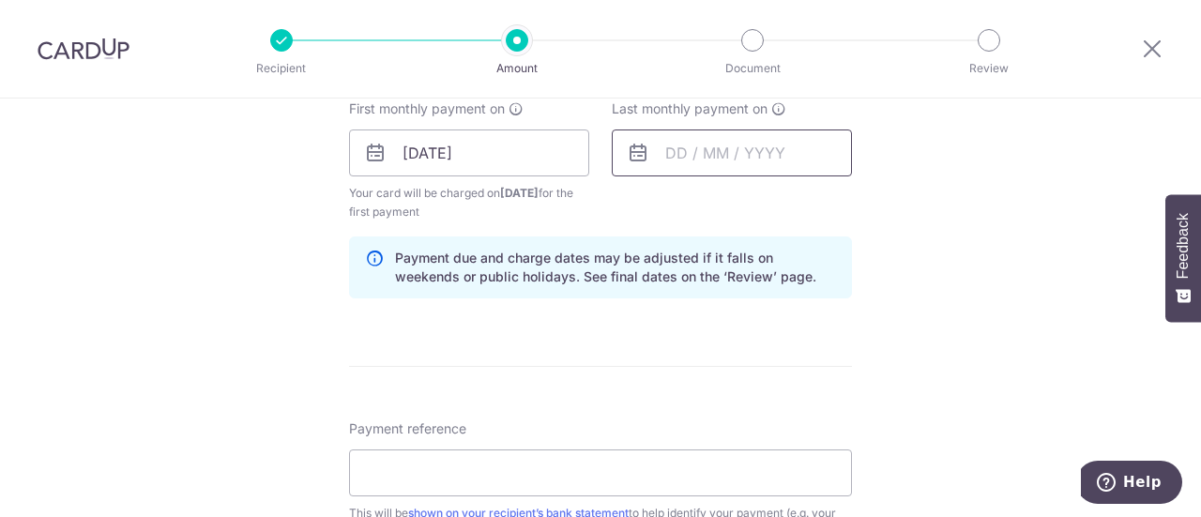
click at [693, 162] on input "text" at bounding box center [732, 153] width 240 height 47
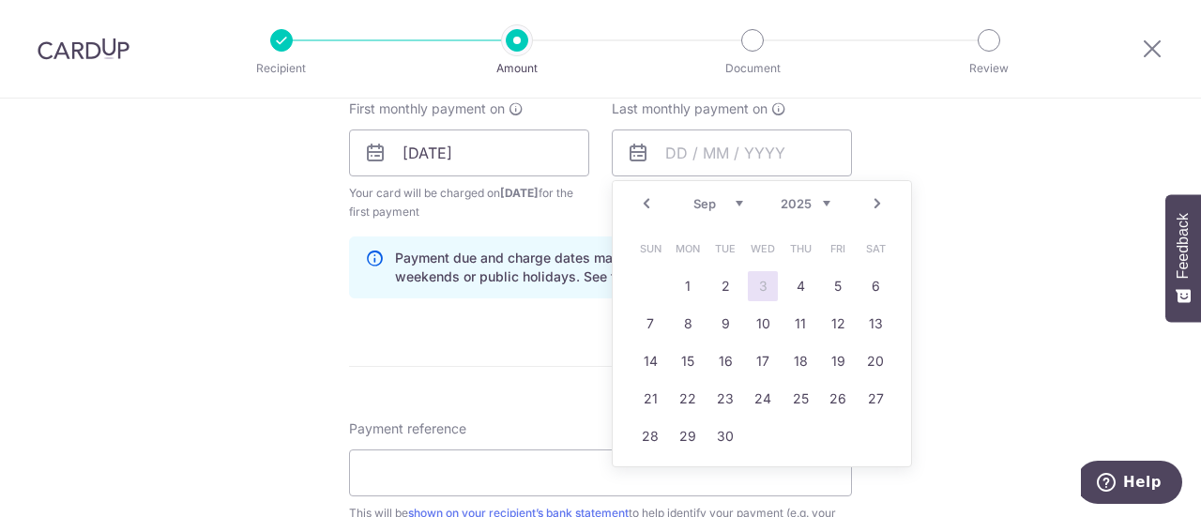
click at [736, 201] on select "Jan Feb Mar Apr May Jun [DATE] Aug Sep Oct Nov Dec" at bounding box center [719, 203] width 50 height 15
click at [698, 397] on td "18" at bounding box center [688, 399] width 38 height 38
click at [691, 397] on form "Enter payment amount SGD 1,096.00 1096.00 Select Card **** 1761 Add credit card…" at bounding box center [600, 150] width 503 height 1581
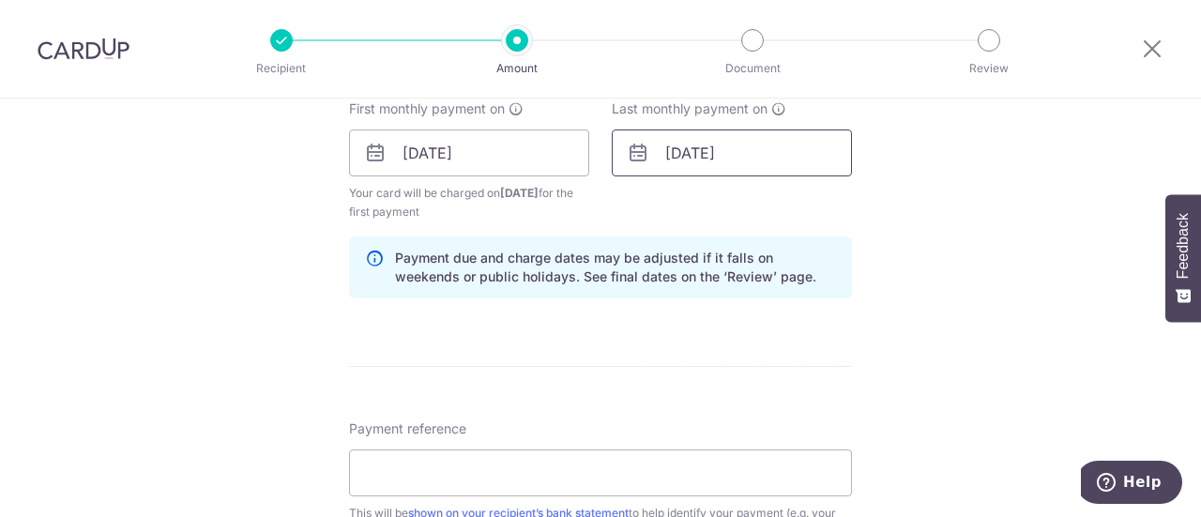
click at [742, 147] on input "18/08/2025" at bounding box center [732, 153] width 240 height 47
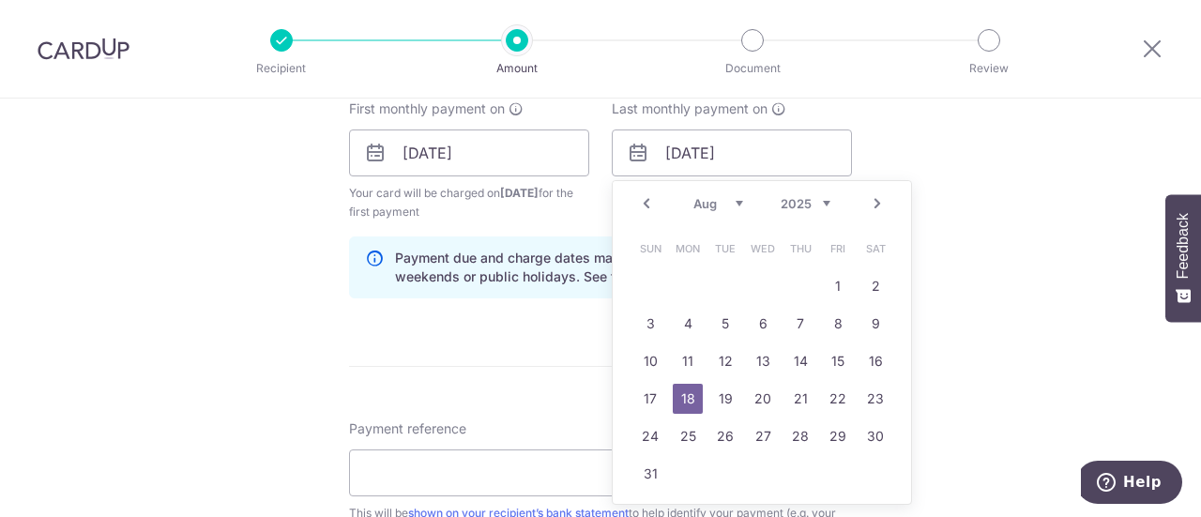
click at [811, 203] on select "2024 2025 2026 2027 2028 2029 2030 2031 2032 2033 2034 2035" at bounding box center [806, 203] width 50 height 15
click at [918, 260] on div "Tell us more about your payment Enter payment amount SGD 1,096.00 1096.00 Selec…" at bounding box center [600, 132] width 1201 height 1793
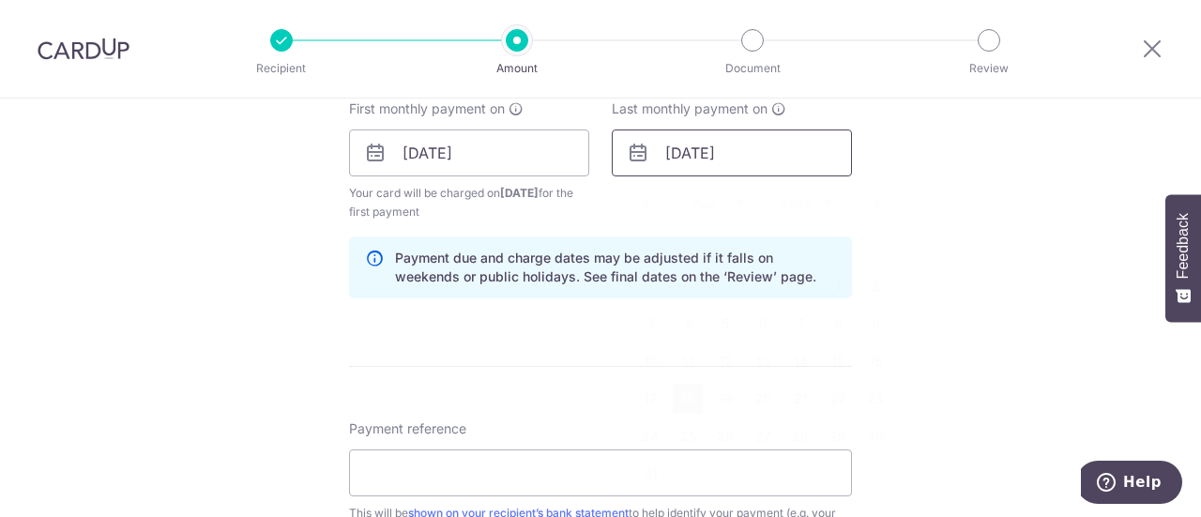
click at [678, 136] on input "18/08/2025" at bounding box center [732, 153] width 240 height 47
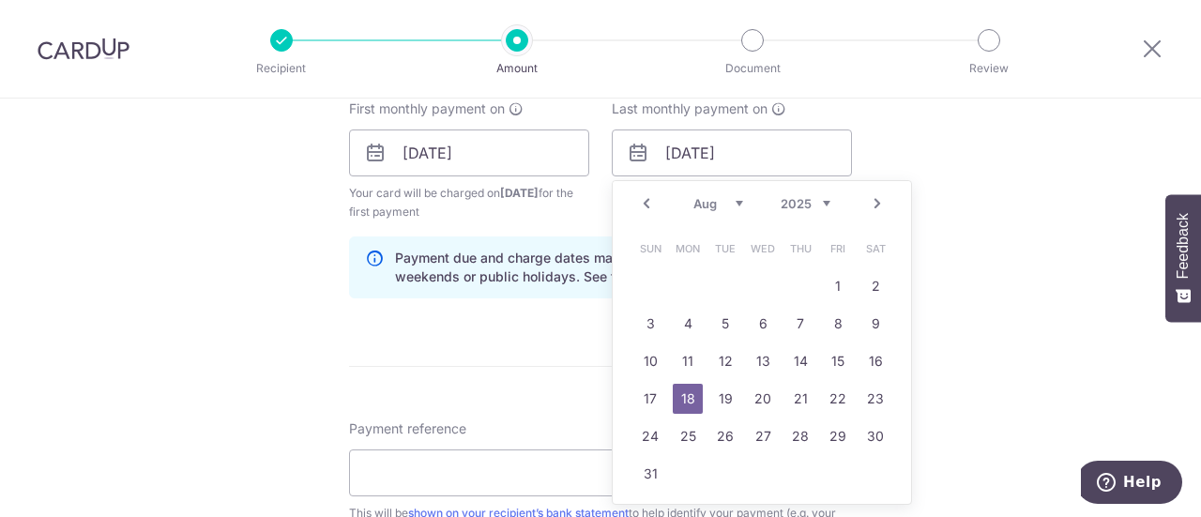
click at [822, 196] on select "2024 2025 2026 2027 2028 2029 2030 2031 2032 2033 2034 2035" at bounding box center [806, 203] width 50 height 15
click at [770, 364] on link "18" at bounding box center [763, 361] width 30 height 30
type input "18/08/2027"
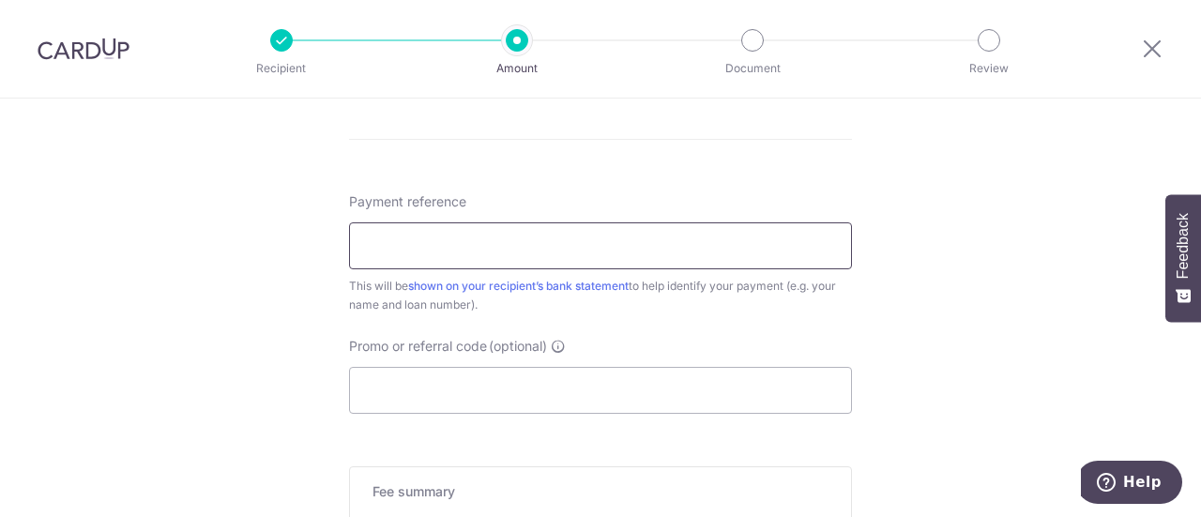
scroll to position [1091, 0]
click at [404, 236] on input "Payment reference" at bounding box center [600, 244] width 503 height 47
type input "[PERSON_NAME] Loan 505600000387733702"
click at [446, 373] on input "Promo or referral code (optional)" at bounding box center [600, 389] width 503 height 47
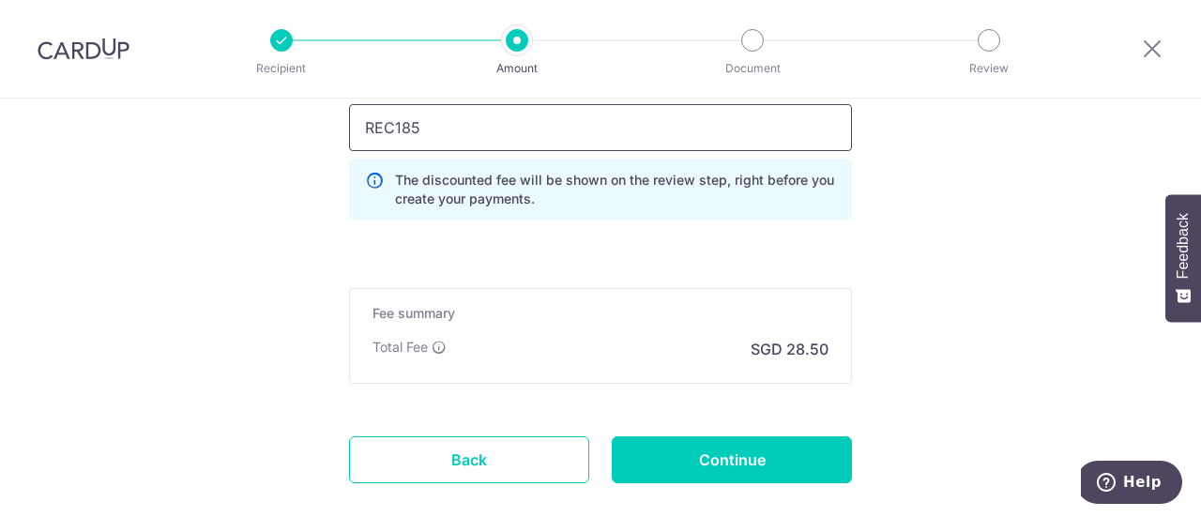
scroll to position [1353, 0]
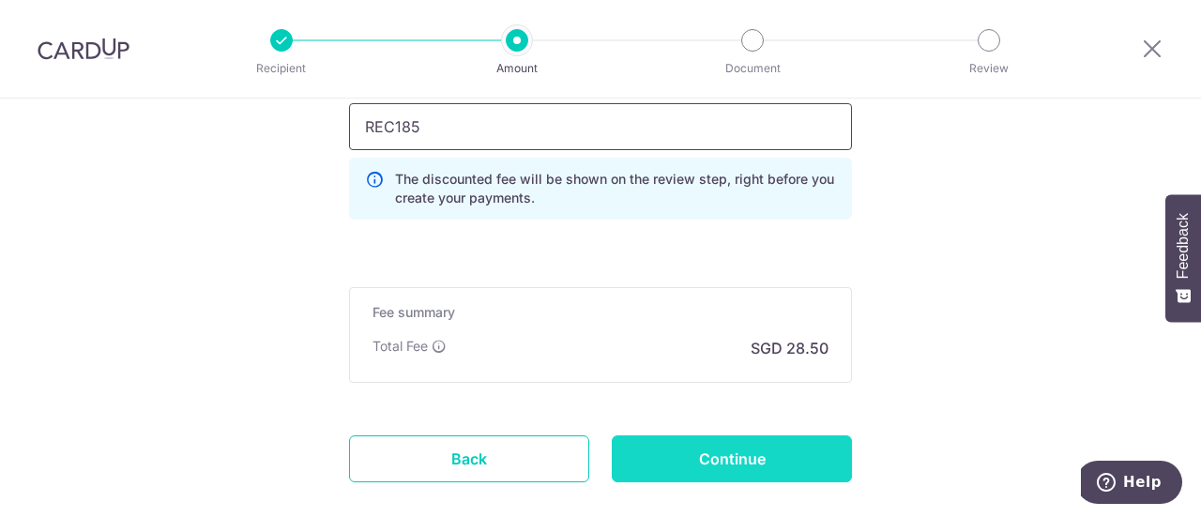
type input "REC185"
click at [761, 435] on input "Continue" at bounding box center [732, 458] width 240 height 47
type input "Create Schedule"
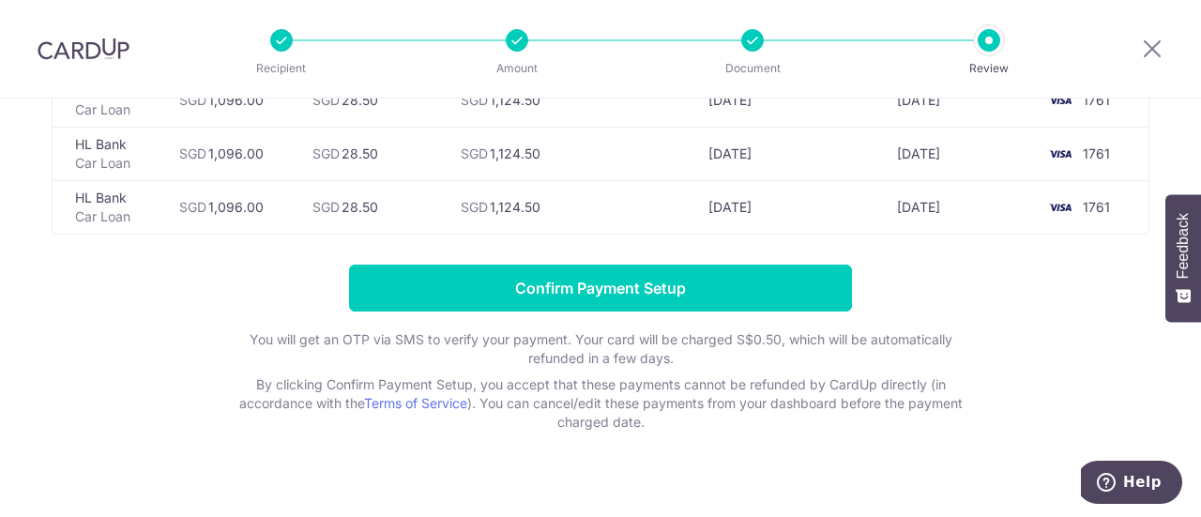
scroll to position [1357, 0]
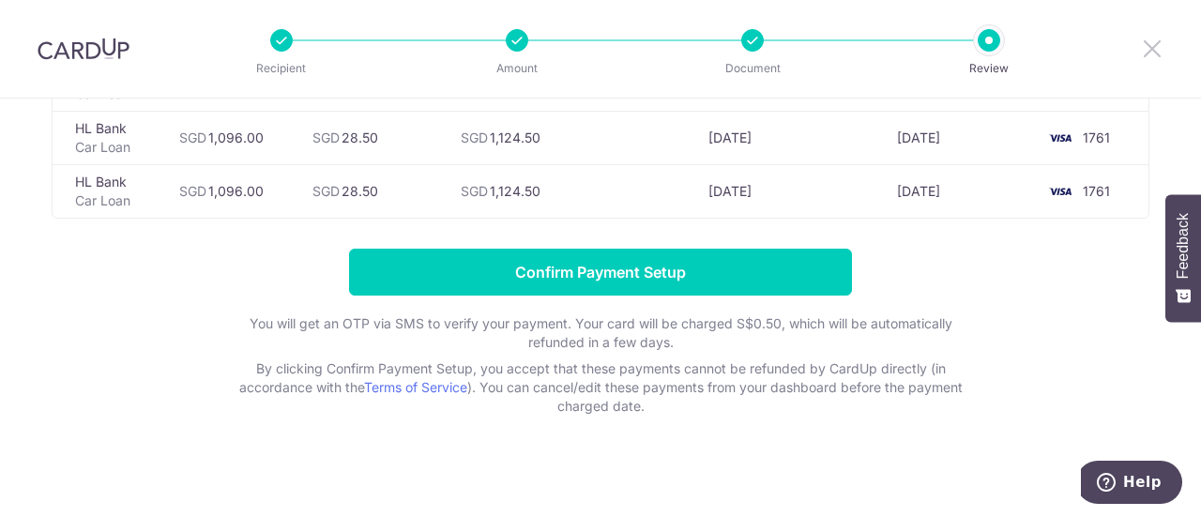
click at [1160, 45] on icon at bounding box center [1152, 48] width 23 height 23
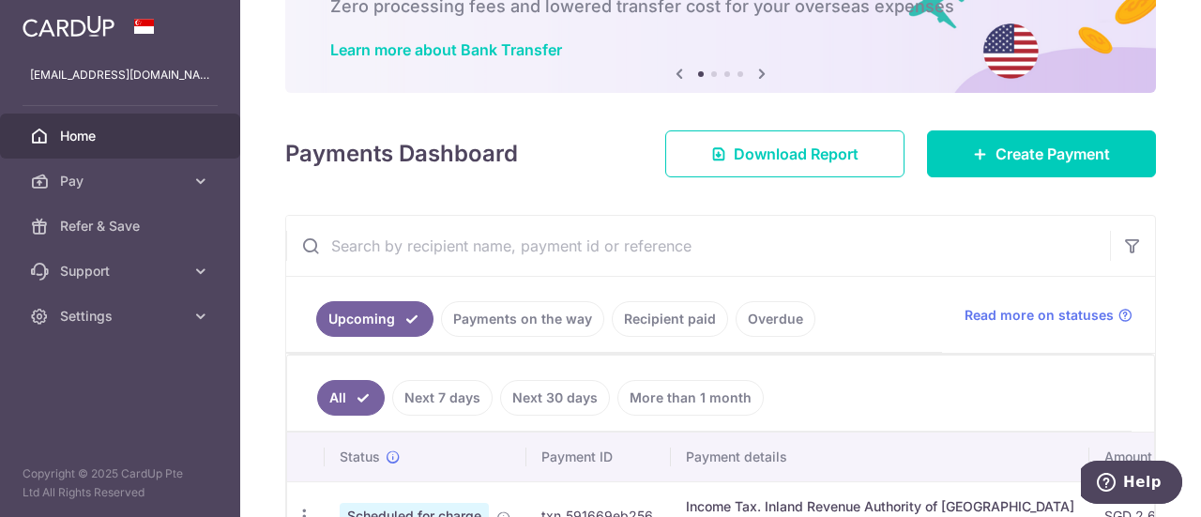
scroll to position [126, 0]
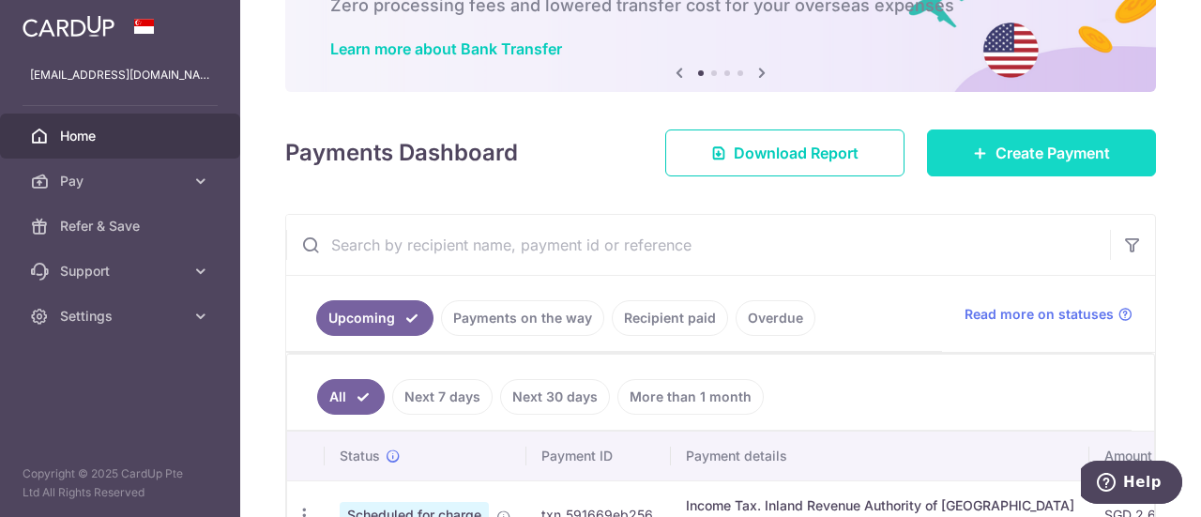
click at [975, 135] on link "Create Payment" at bounding box center [1041, 153] width 229 height 47
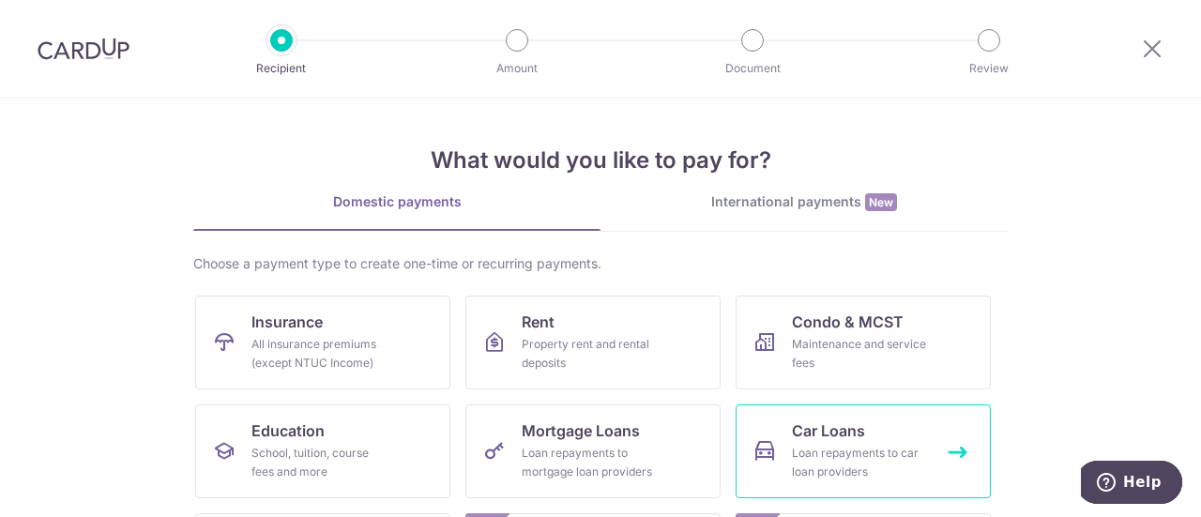
click at [805, 418] on link "Car Loans Loan repayments to car loan providers" at bounding box center [863, 451] width 255 height 94
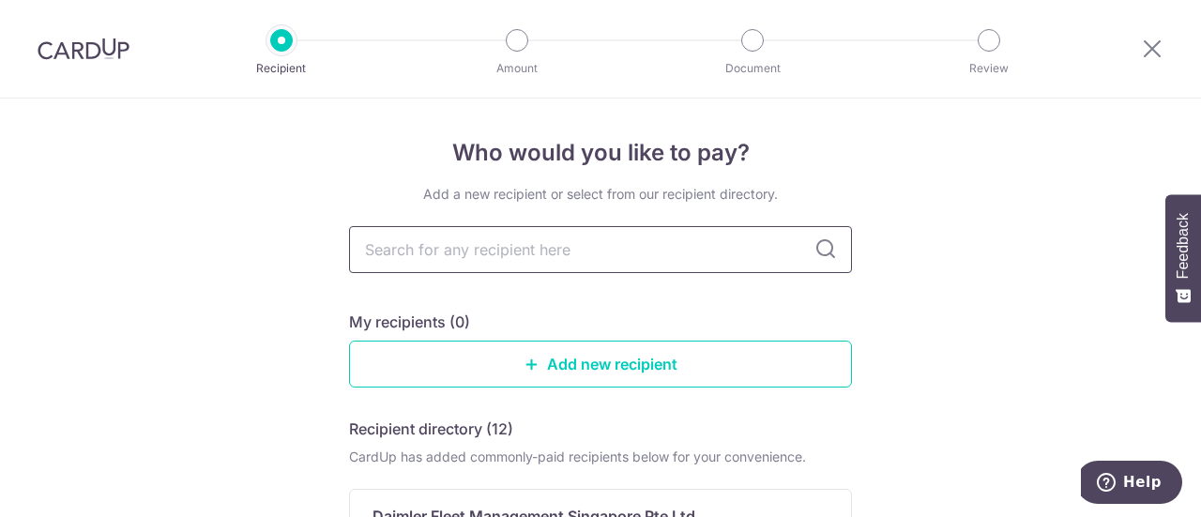
click at [545, 261] on input "text" at bounding box center [600, 249] width 503 height 47
type input "hl ban"
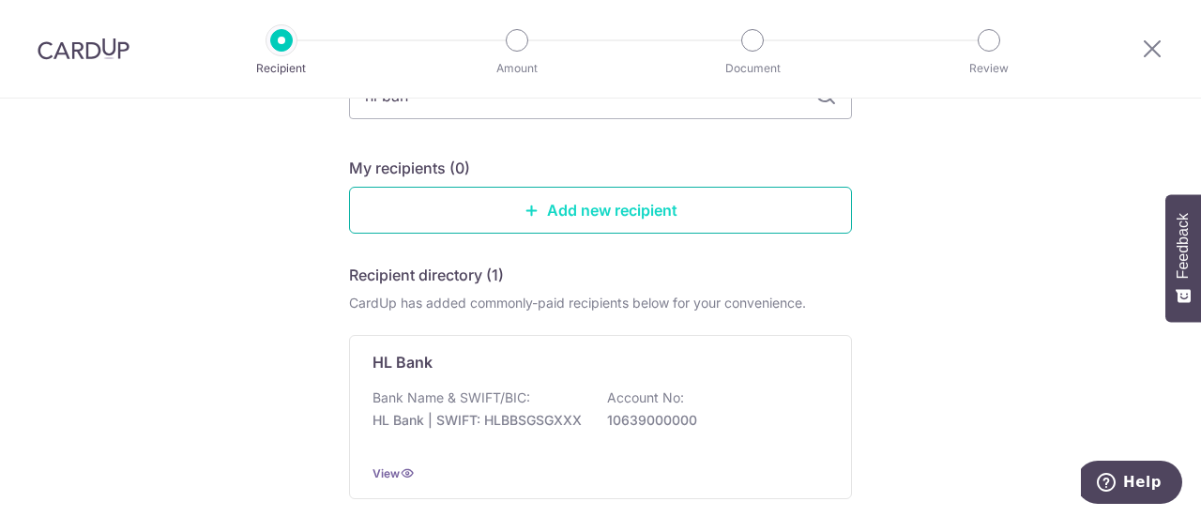
scroll to position [155, 0]
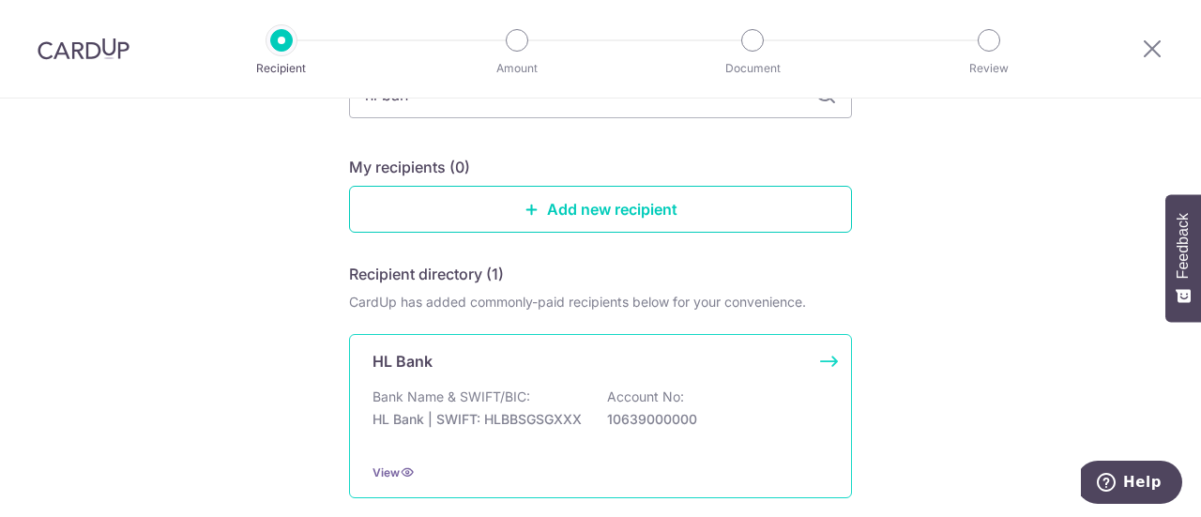
click at [465, 378] on div "HL Bank Bank Name & SWIFT/BIC: HL Bank | SWIFT: HLBBSGSGXXX Account No: 1063900…" at bounding box center [600, 416] width 503 height 164
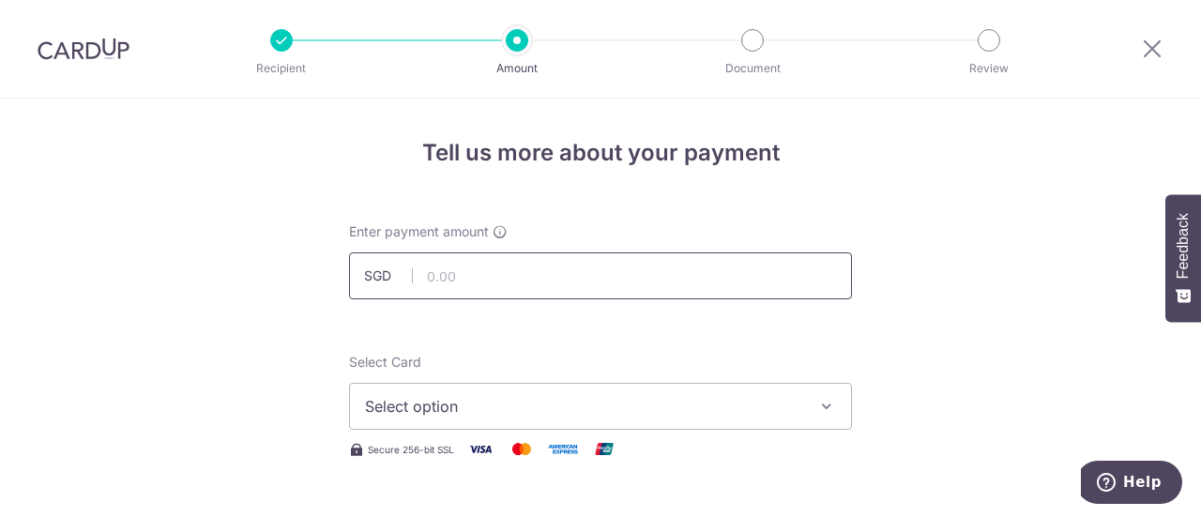
click at [486, 289] on input "text" at bounding box center [600, 275] width 503 height 47
type input "1,096.00"
click at [469, 381] on div "Select Card Select option Add credit card Your Cards **** 4519 **** 1761" at bounding box center [600, 391] width 503 height 77
click at [449, 399] on span "Select option" at bounding box center [583, 406] width 437 height 23
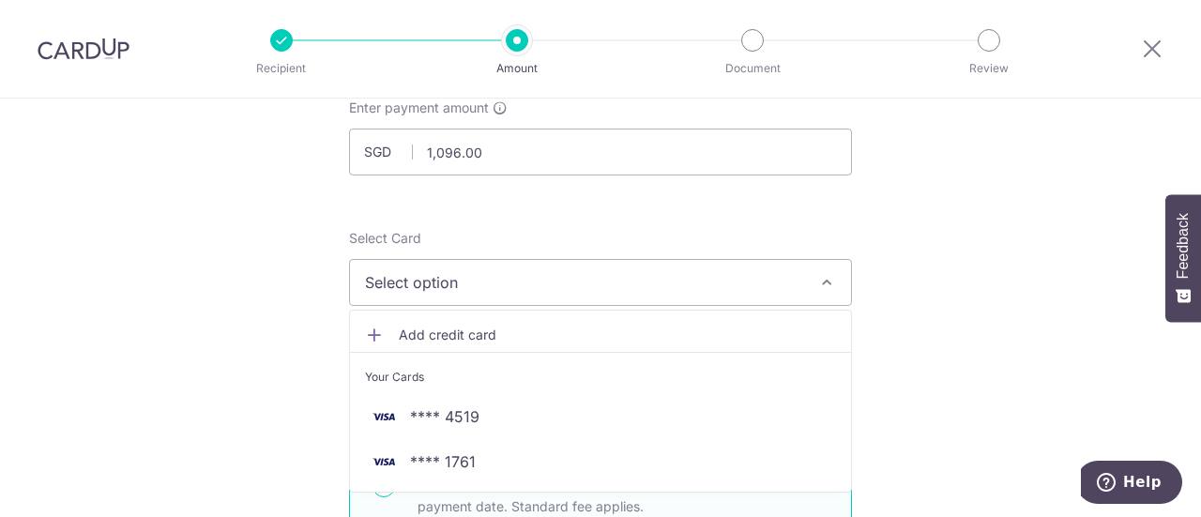
scroll to position [130, 0]
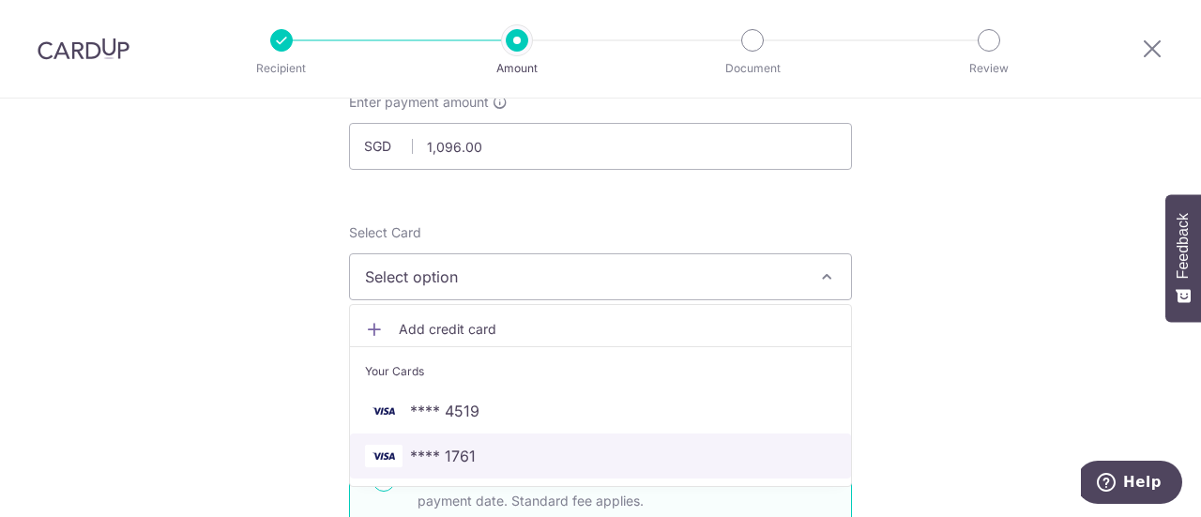
click at [460, 446] on span "**** 1761" at bounding box center [443, 456] width 66 height 23
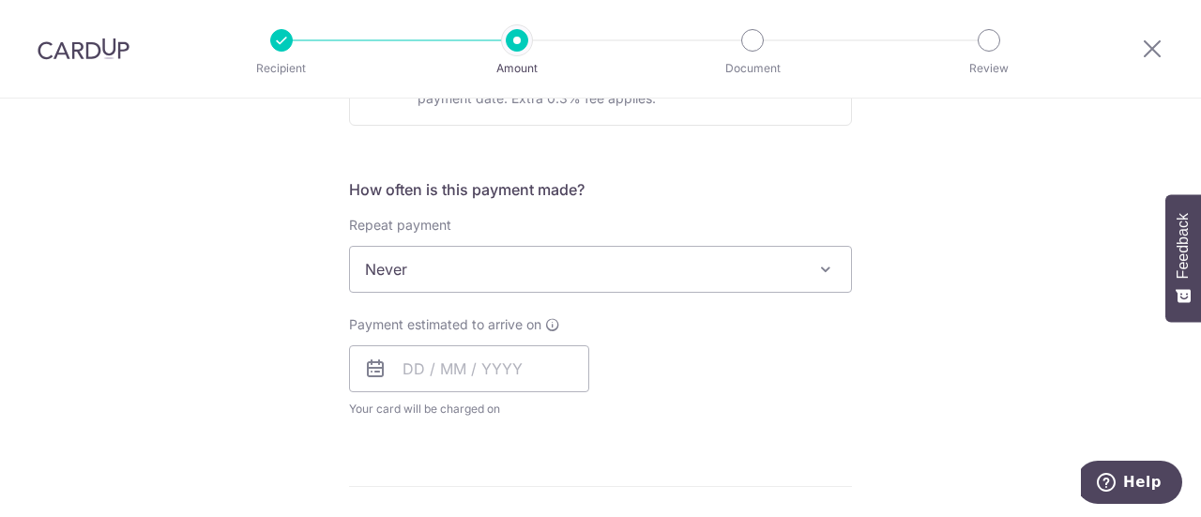
scroll to position [649, 0]
click at [536, 257] on span "Never" at bounding box center [600, 266] width 501 height 45
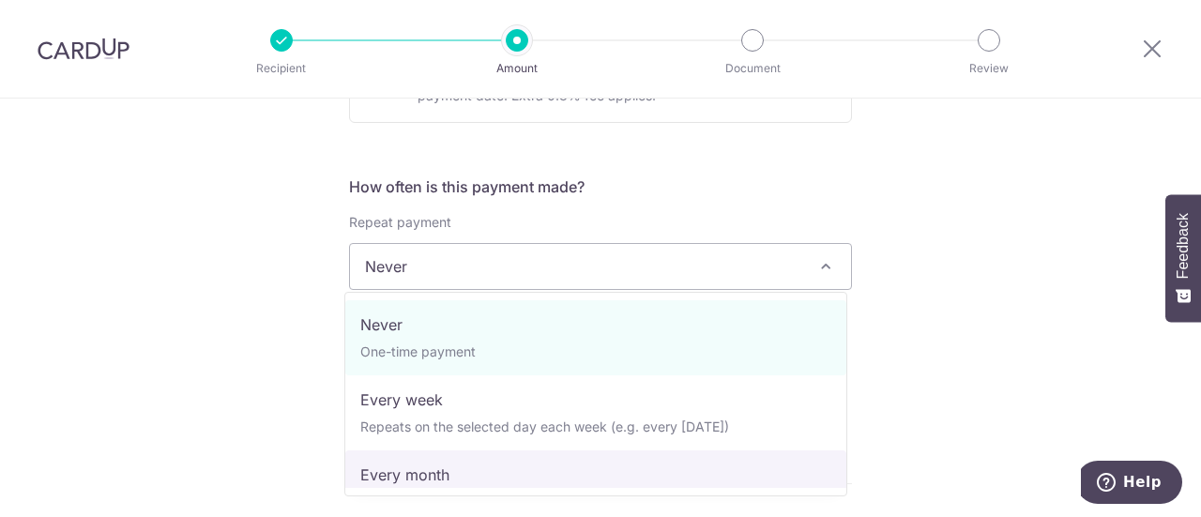
select select "3"
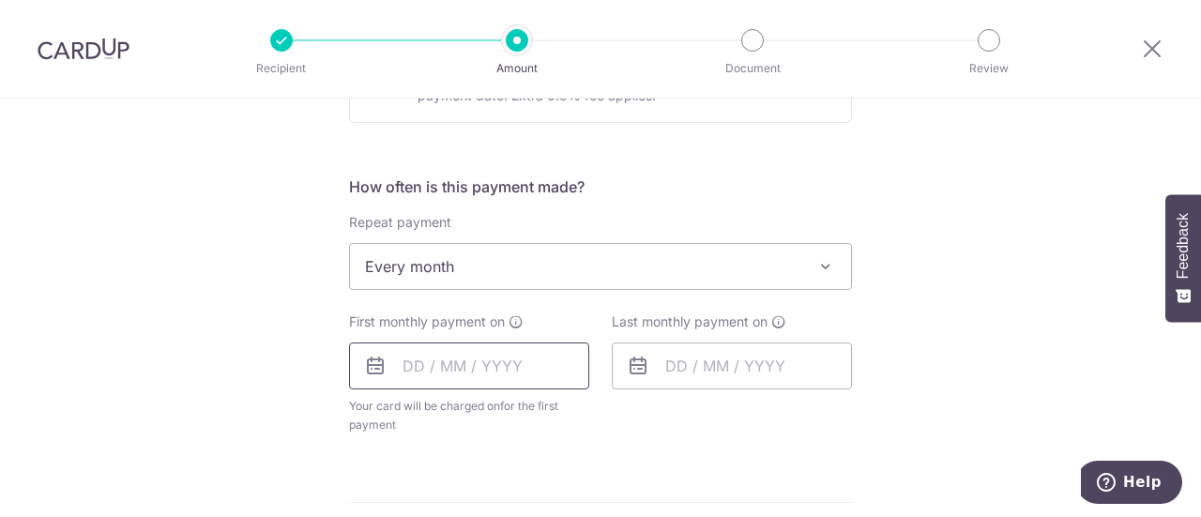
click at [405, 370] on input "text" at bounding box center [469, 366] width 240 height 47
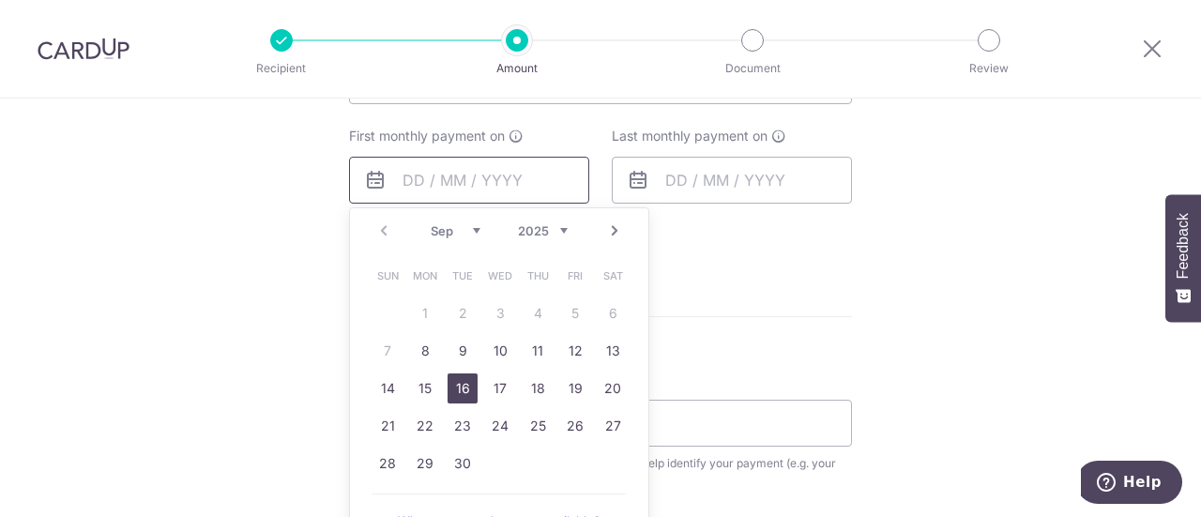
scroll to position [837, 0]
click at [533, 384] on link "18" at bounding box center [538, 387] width 30 height 30
type input "[DATE]"
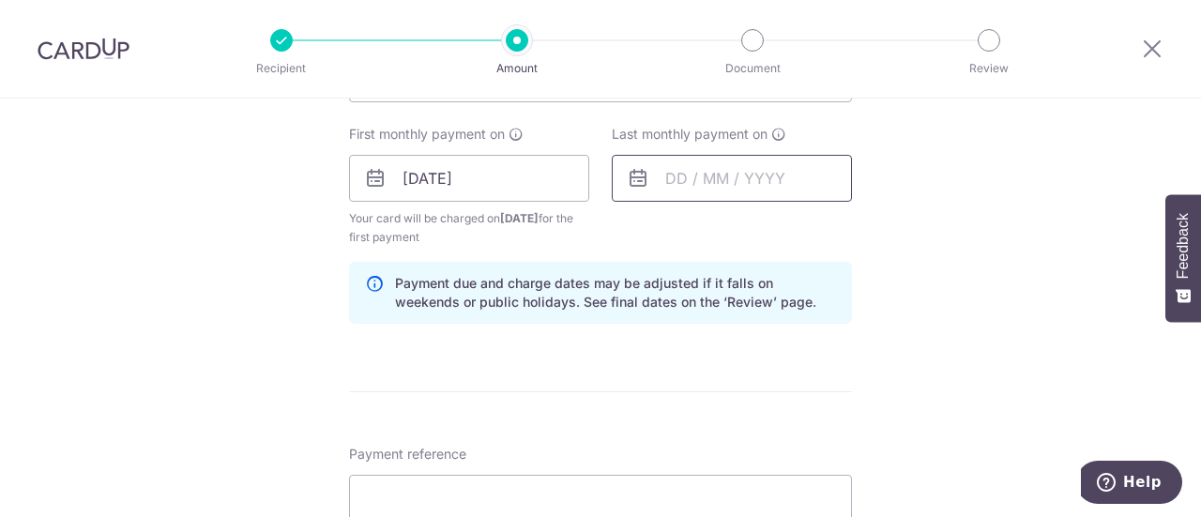
click at [654, 175] on input "text" at bounding box center [732, 178] width 240 height 47
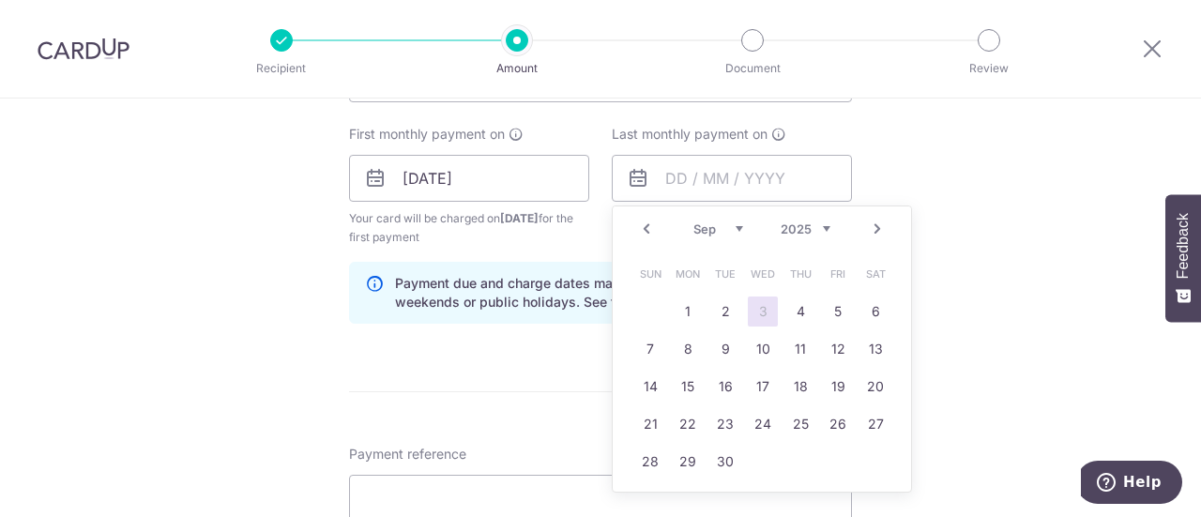
click at [740, 221] on div "Jan Feb Mar Apr May Jun Jul Aug Sep Oct Nov Dec 2024 2025 2026 2027 2028 2029 2…" at bounding box center [762, 229] width 137 height 16
click at [728, 232] on select "Jan Feb Mar Apr May Jun Jul Aug Sep Oct Nov Dec" at bounding box center [719, 228] width 50 height 15
click at [800, 386] on link "18" at bounding box center [801, 387] width 30 height 30
type input "18/12/2025"
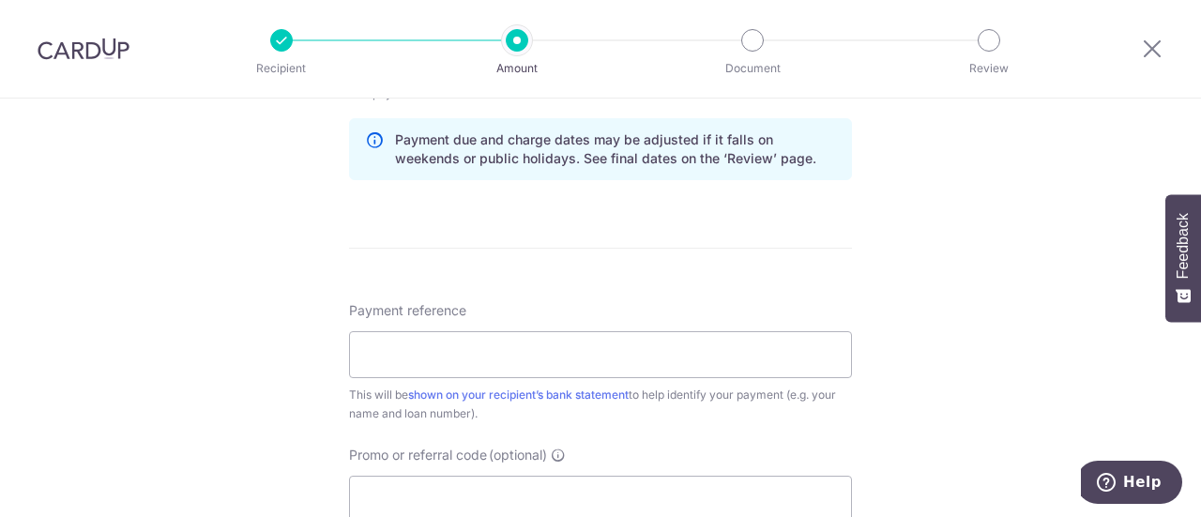
scroll to position [1044, 0]
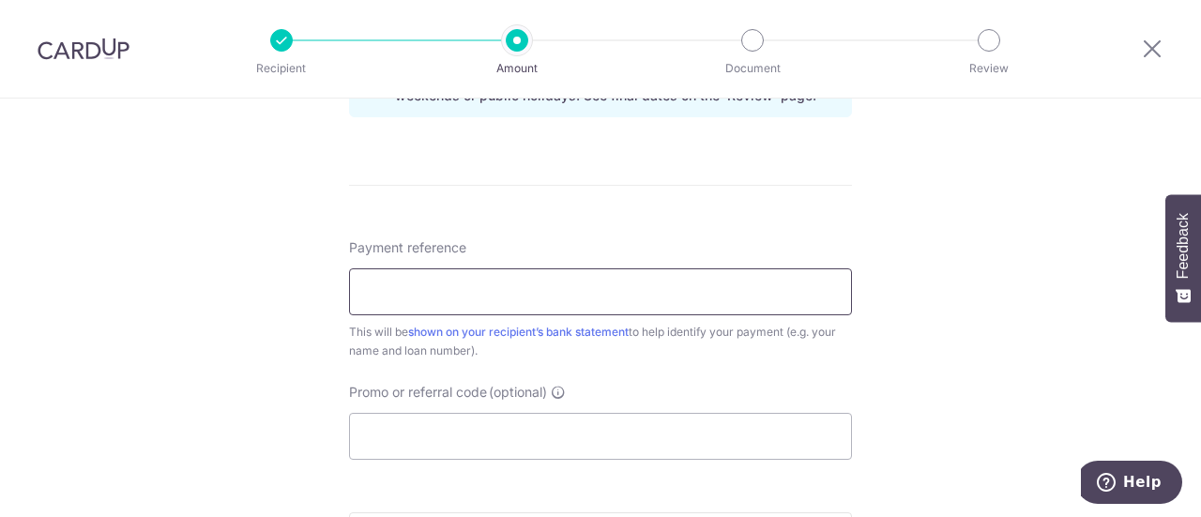
click at [643, 269] on input "Payment reference" at bounding box center [600, 291] width 503 height 47
type input "[PERSON_NAME] Loan 505600000387733702"
click at [535, 427] on input "Promo or referral code (optional)" at bounding box center [600, 436] width 503 height 47
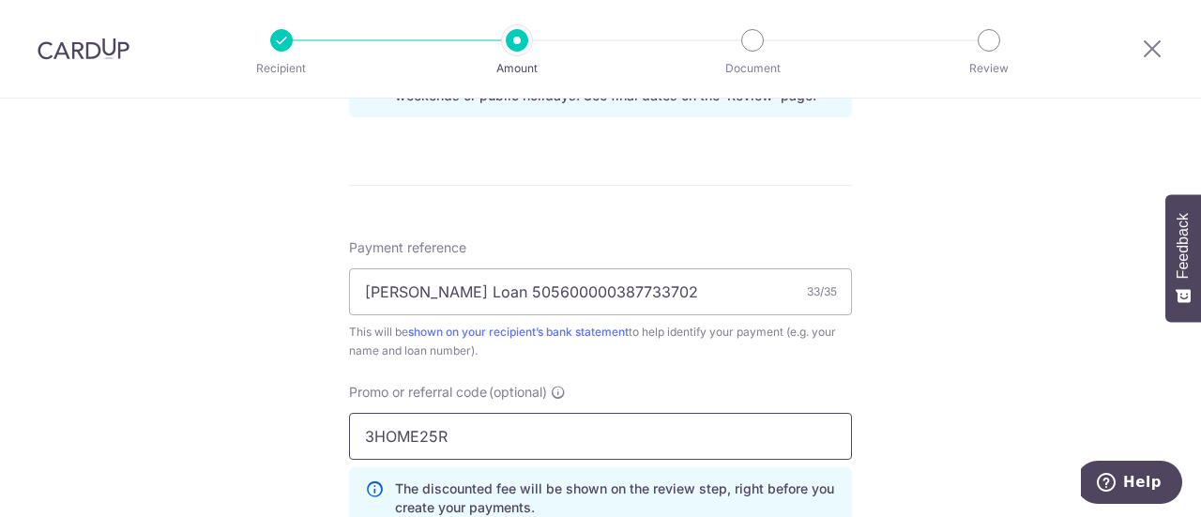
type input "3HOME25R"
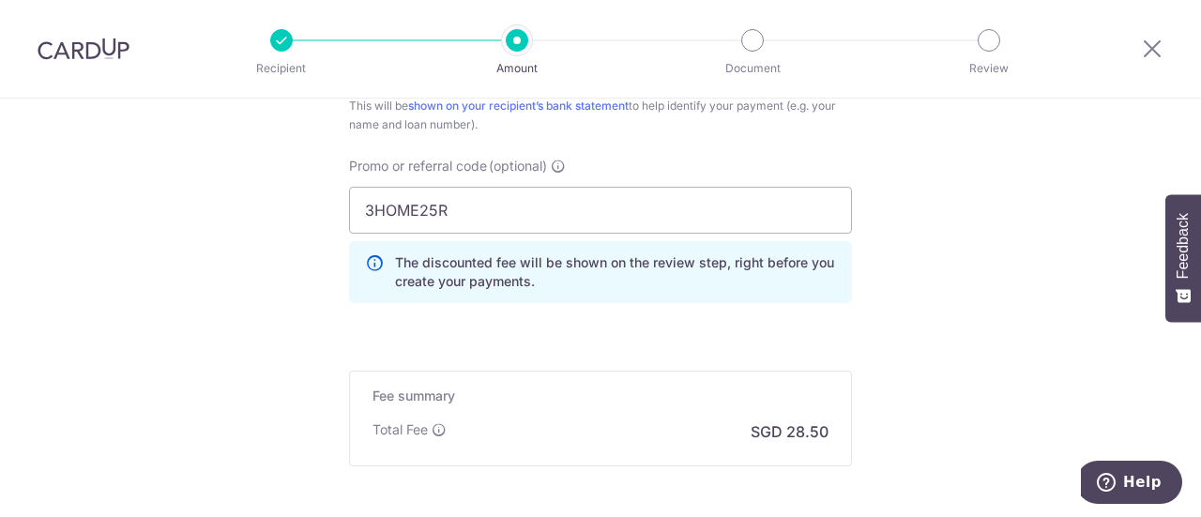
scroll to position [1352, 0]
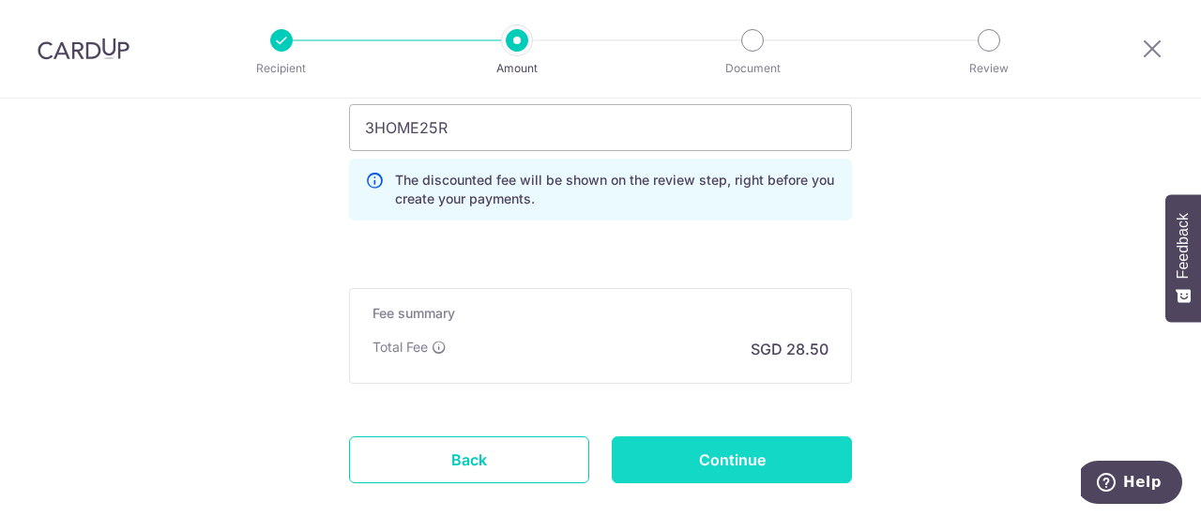
click at [694, 448] on input "Continue" at bounding box center [732, 459] width 240 height 47
type input "Create Schedule"
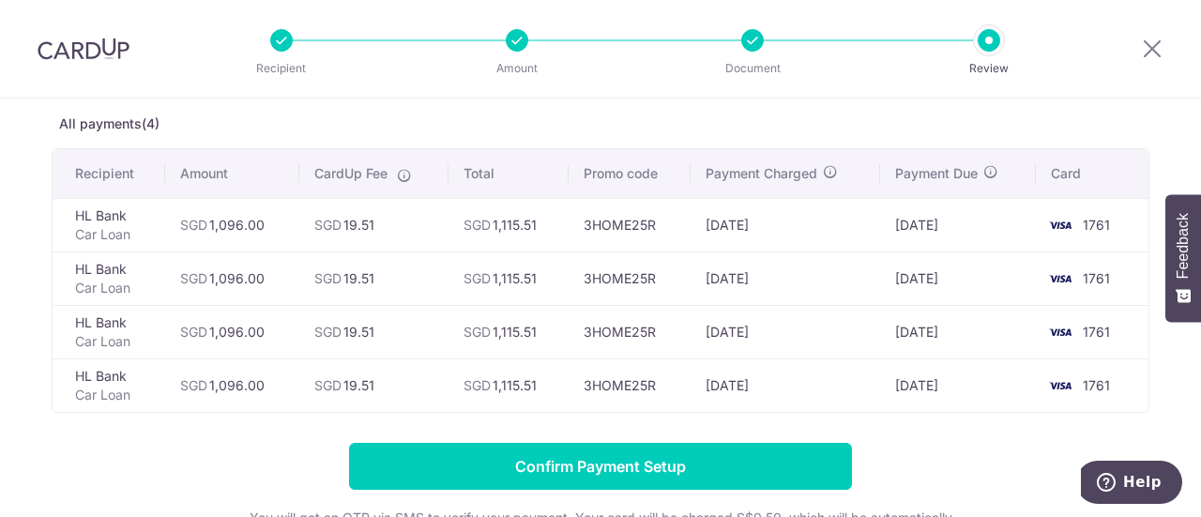
scroll to position [85, 0]
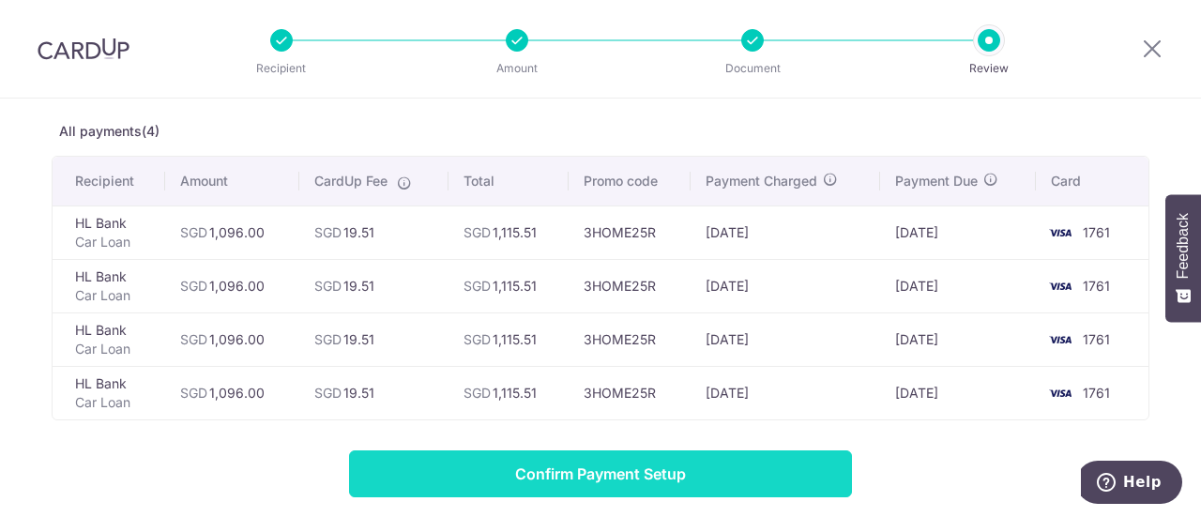
click at [533, 459] on input "Confirm Payment Setup" at bounding box center [600, 473] width 503 height 47
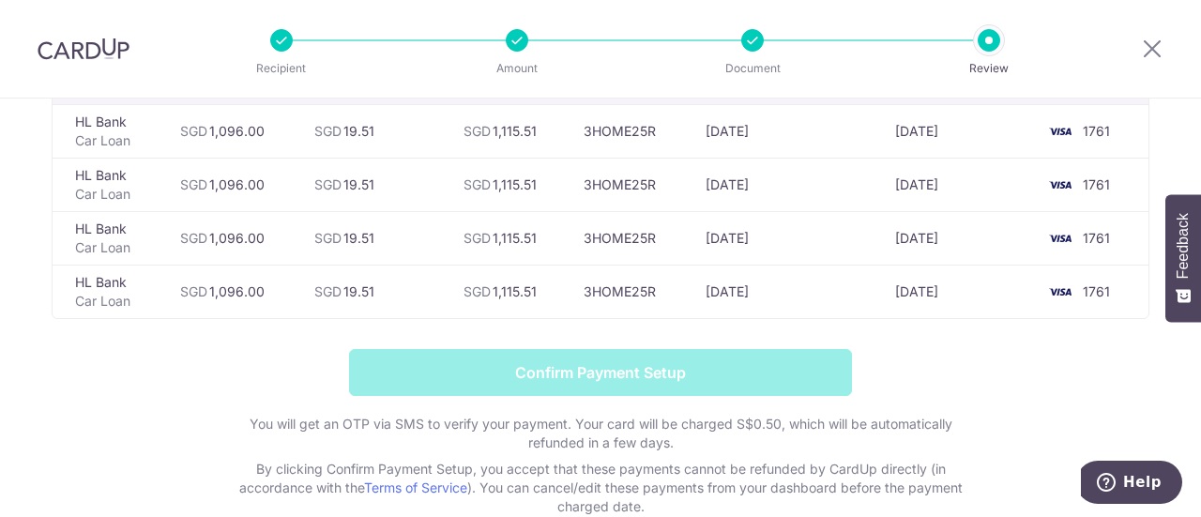
scroll to position [243, 0]
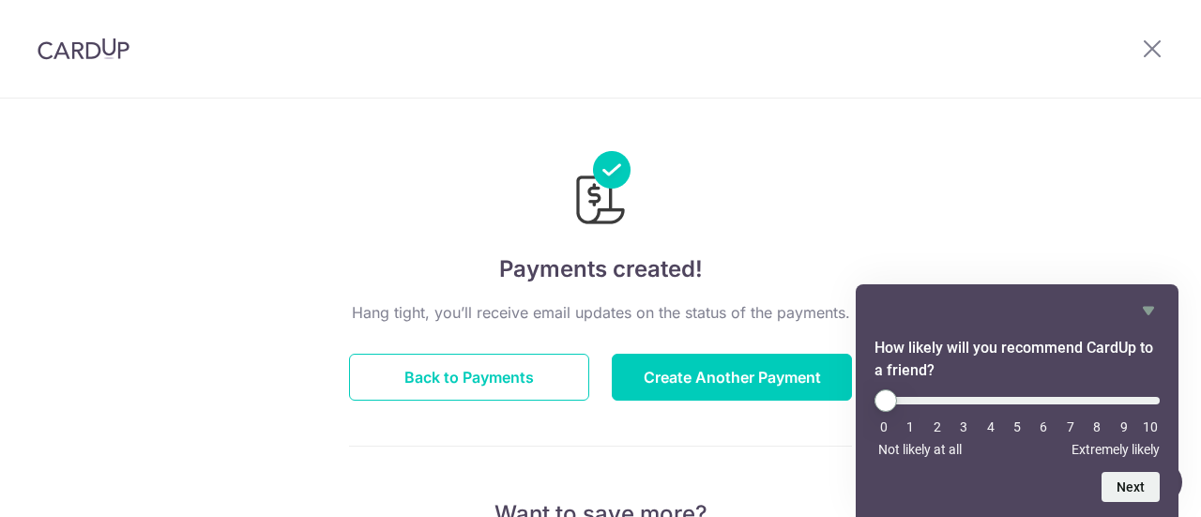
click at [1145, 302] on icon "Hide survey" at bounding box center [1148, 310] width 23 height 23
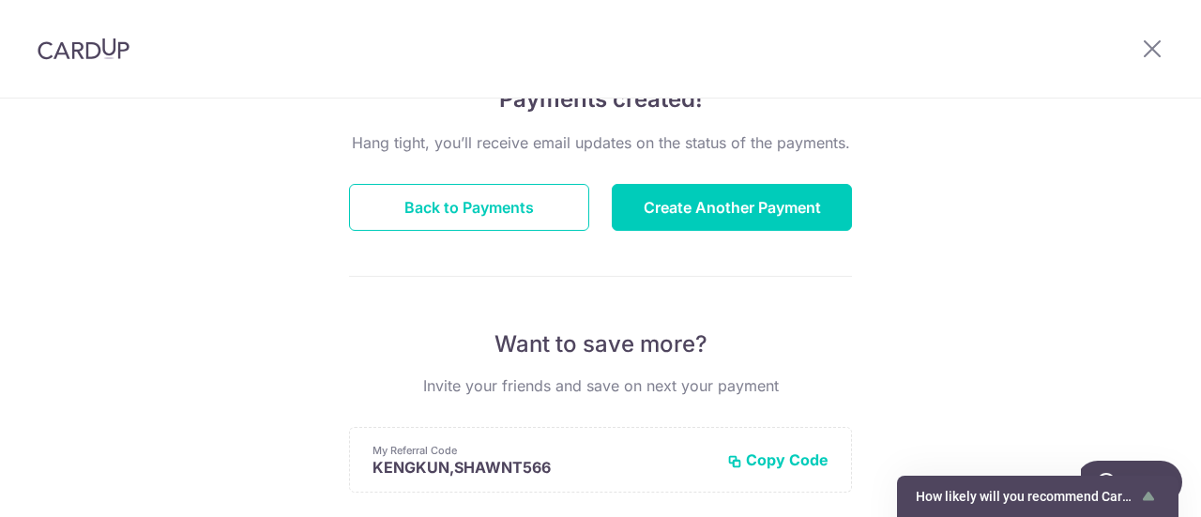
scroll to position [176, 0]
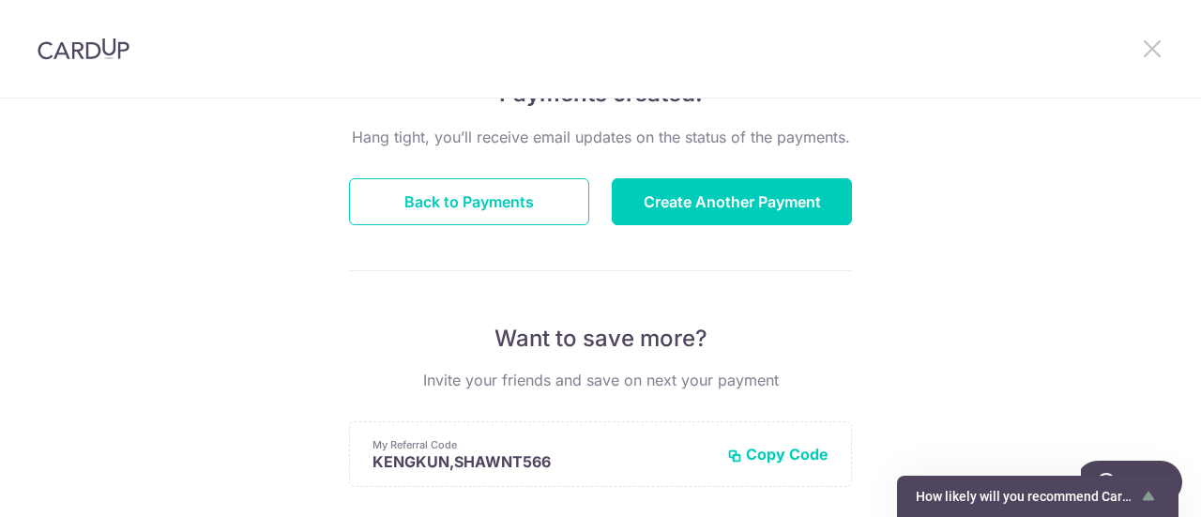
click at [1141, 41] on icon at bounding box center [1152, 48] width 23 height 23
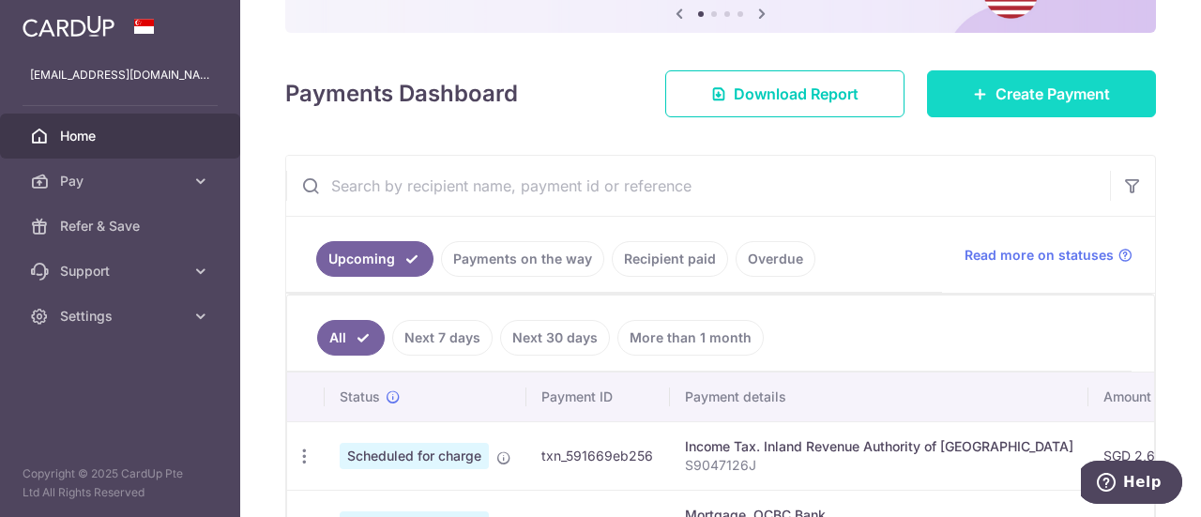
scroll to position [184, 0]
click at [996, 97] on span "Create Payment" at bounding box center [1053, 95] width 114 height 23
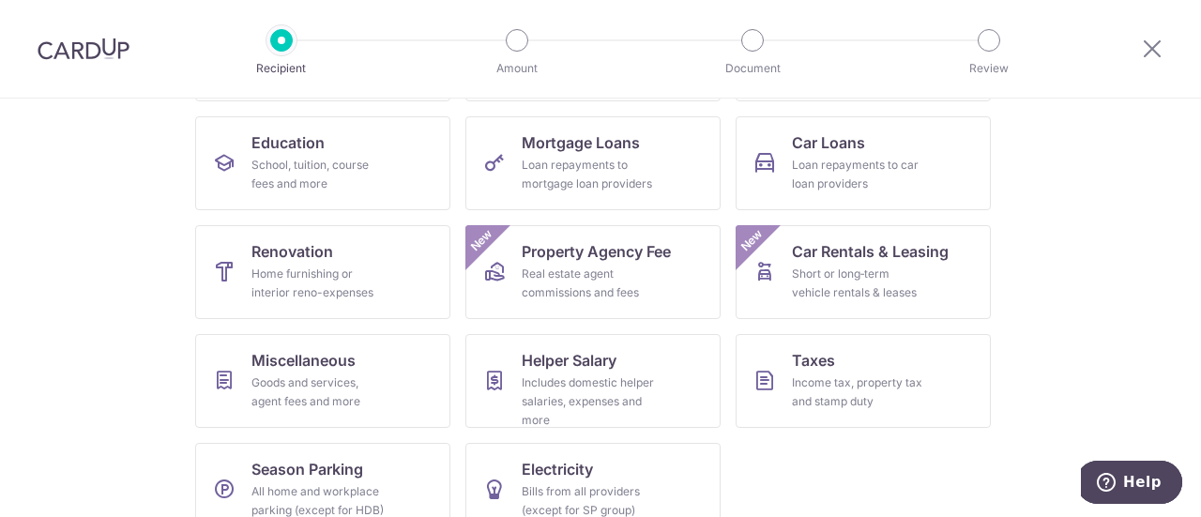
scroll to position [287, 0]
click at [864, 196] on link "Car Loans Loan repayments to car loan providers" at bounding box center [863, 164] width 255 height 94
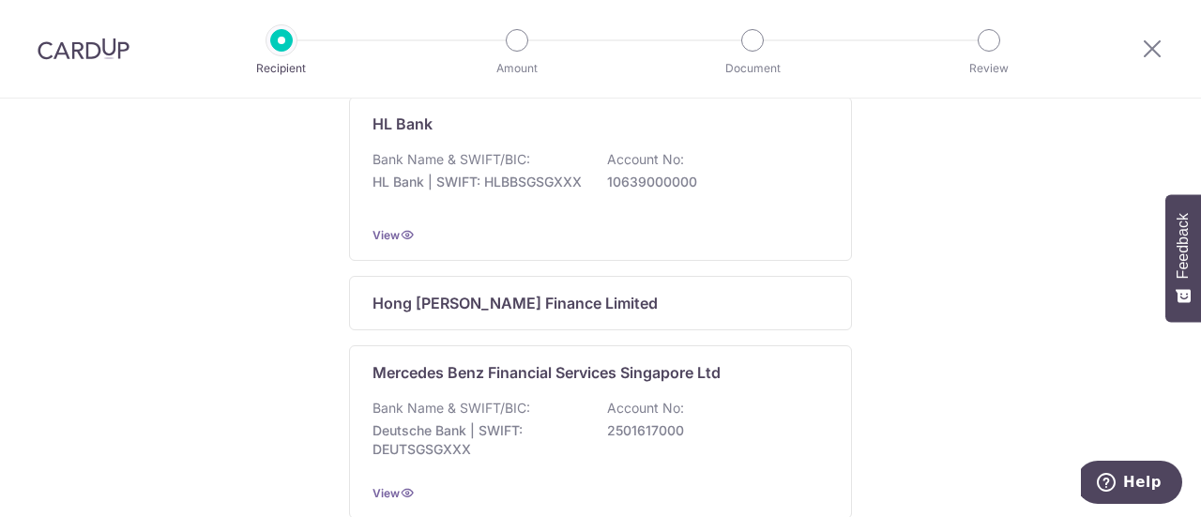
scroll to position [838, 0]
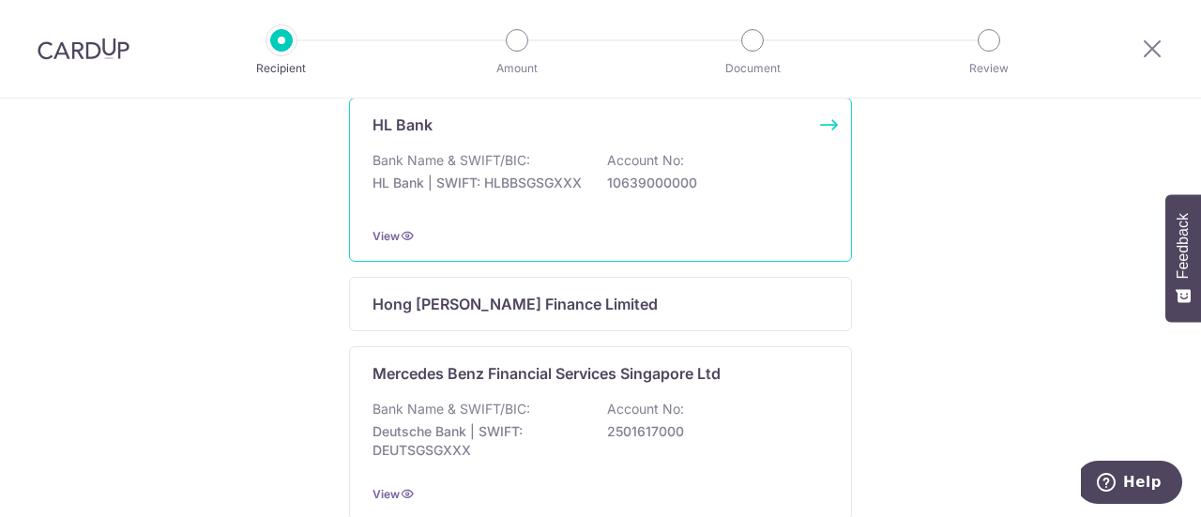
click at [571, 192] on p "HL Bank | SWIFT: HLBBSGSGXXX" at bounding box center [478, 183] width 210 height 19
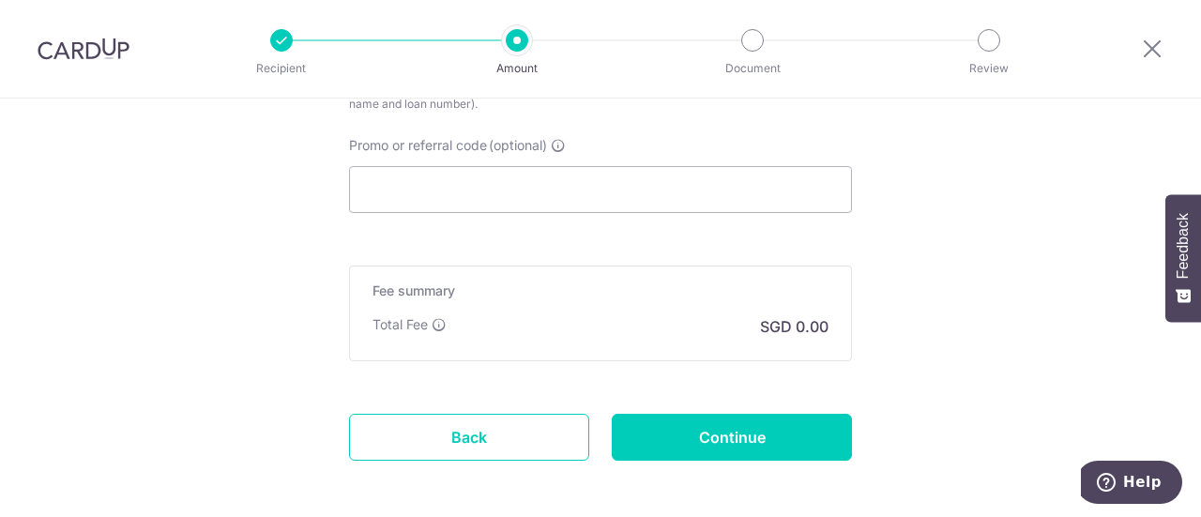
scroll to position [1274, 0]
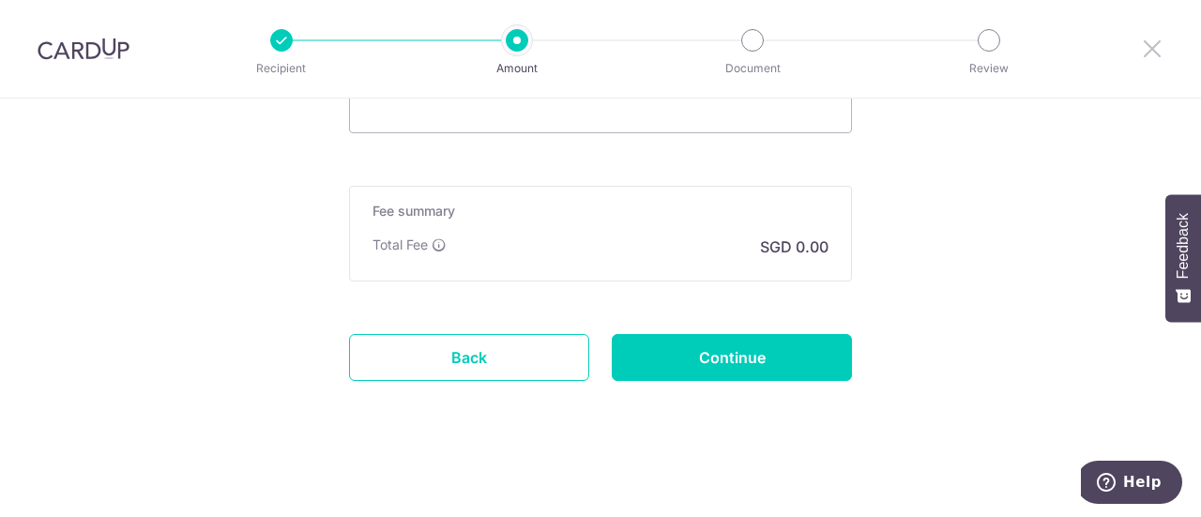
drag, startPoint x: 1150, startPoint y: 61, endPoint x: 678, endPoint y: 74, distance: 472.3
click at [1147, 51] on icon at bounding box center [1152, 48] width 23 height 23
